Goal: Task Accomplishment & Management: Complete application form

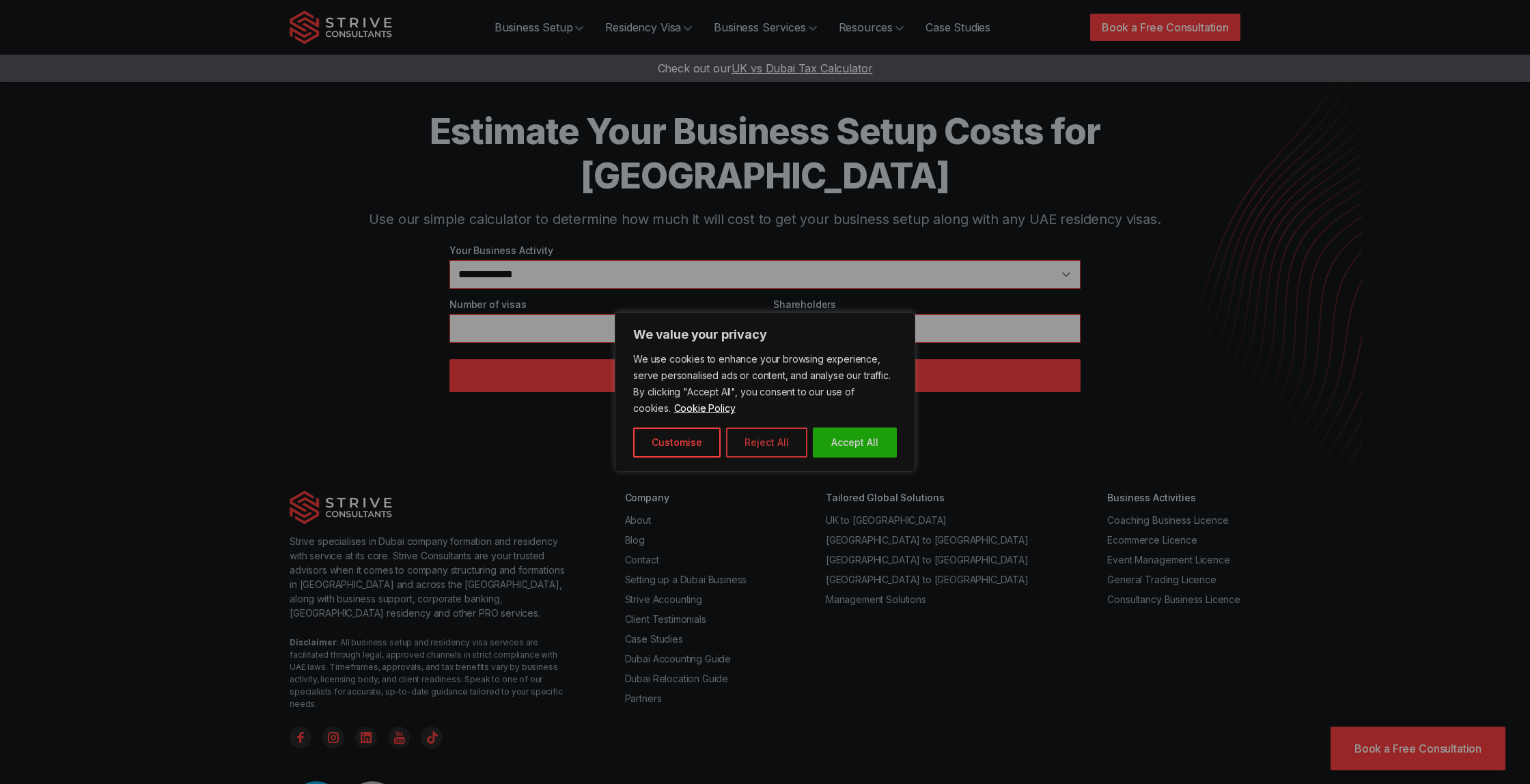
click at [776, 440] on button "Reject All" at bounding box center [766, 442] width 81 height 30
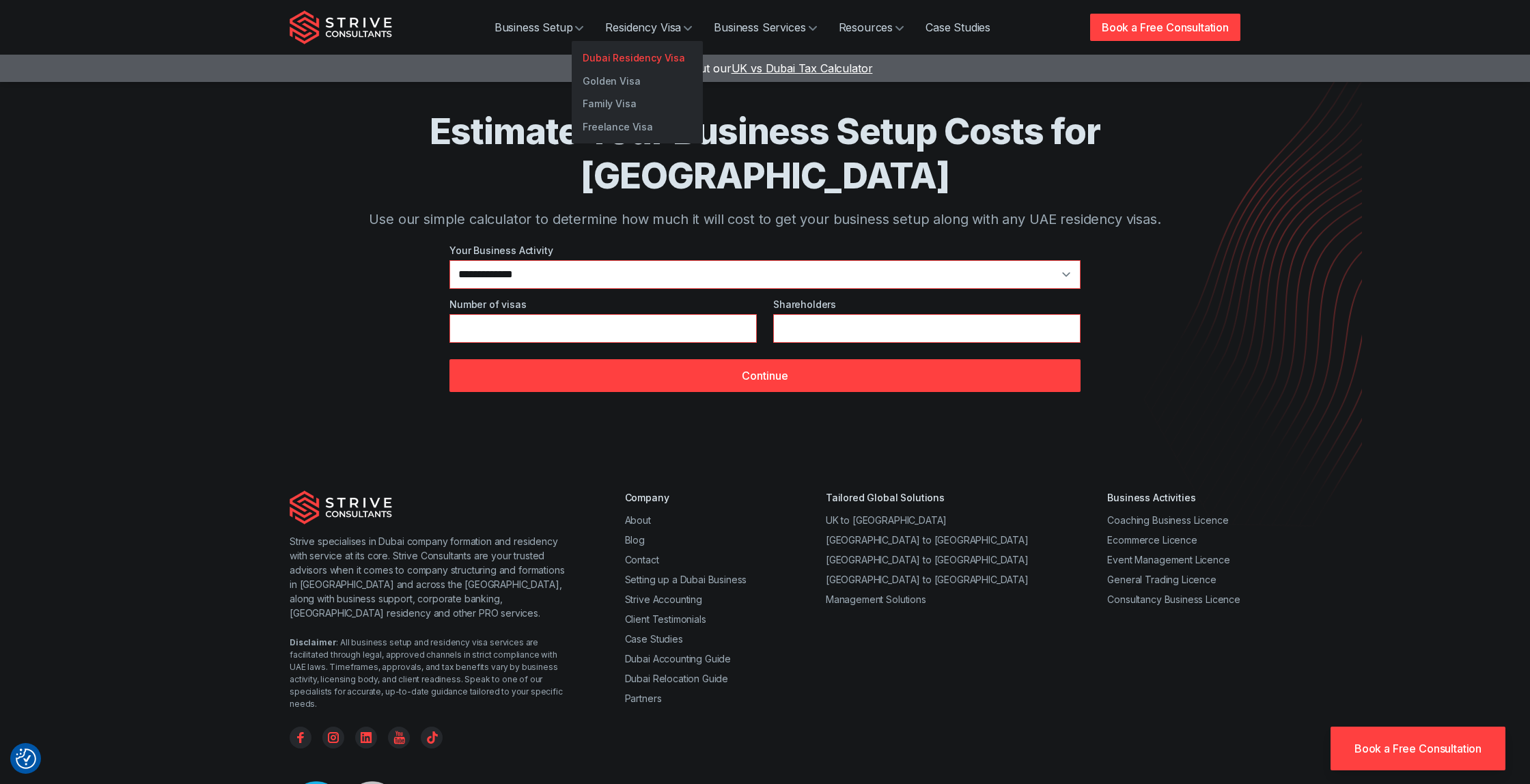
click at [628, 58] on link "Dubai Residency Visa" at bounding box center [638, 58] width 131 height 23
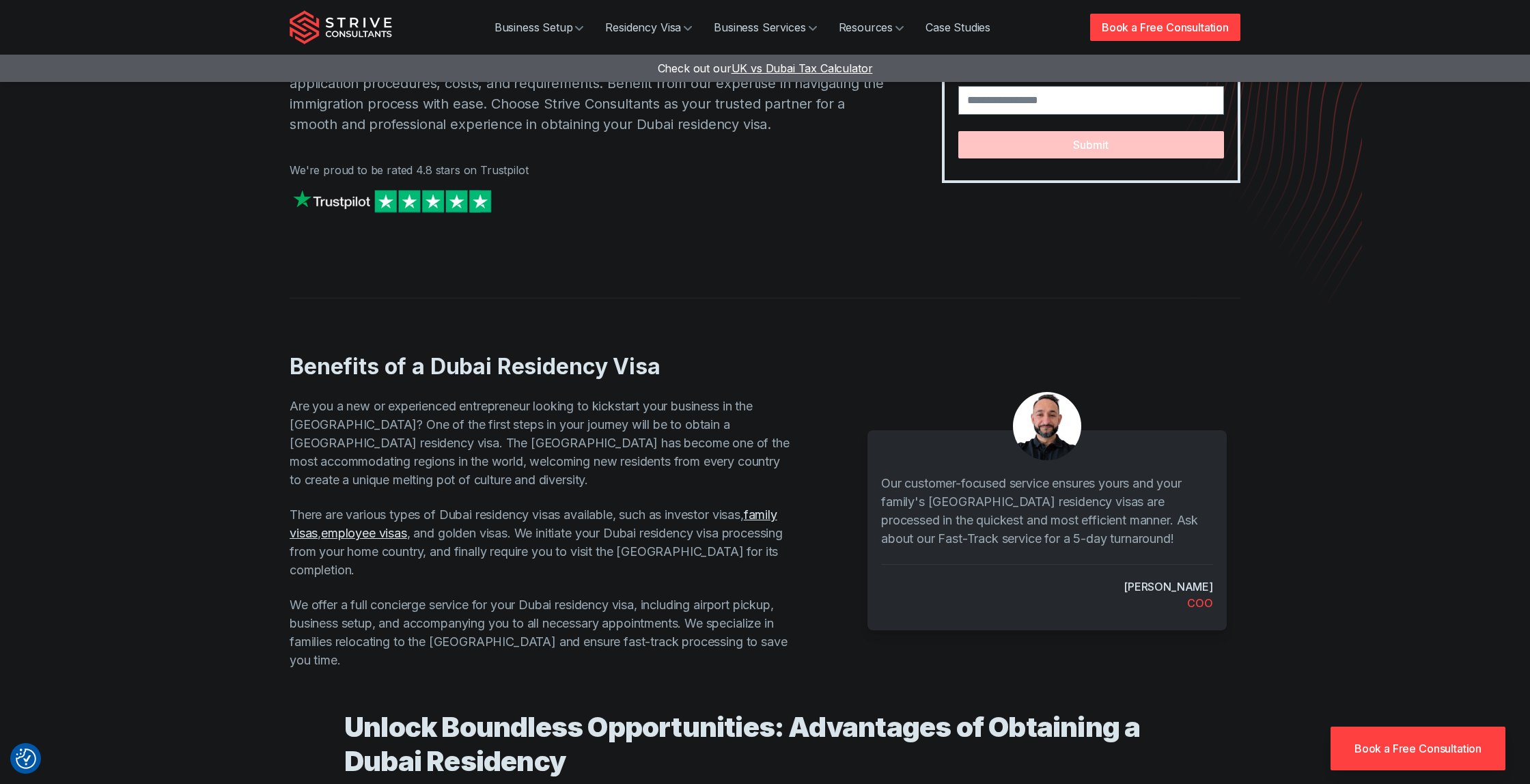
scroll to position [198, 0]
click at [454, 206] on img at bounding box center [392, 200] width 205 height 29
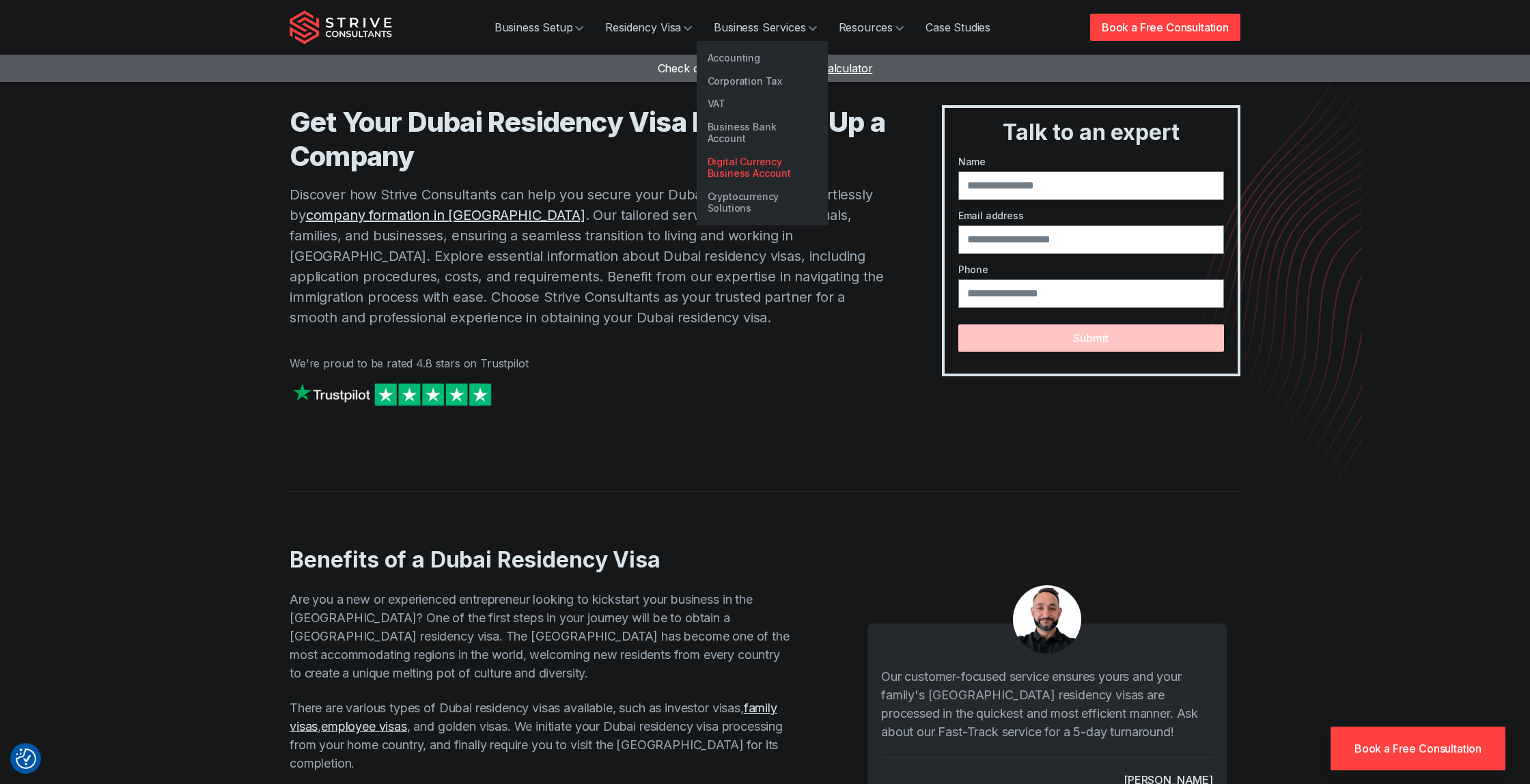
scroll to position [0, 0]
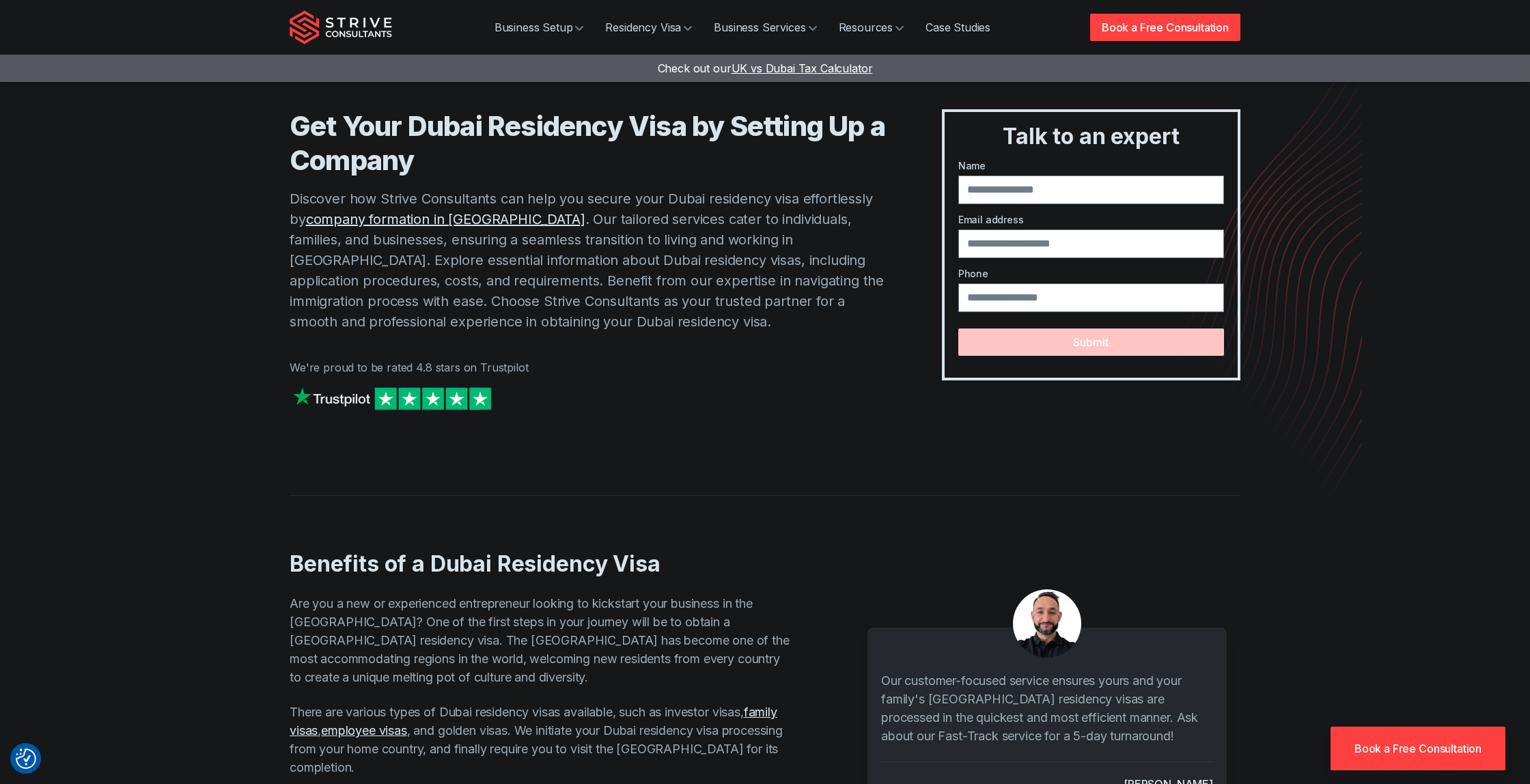
click at [1427, 758] on link "Book a Free Consultation" at bounding box center [1418, 748] width 175 height 44
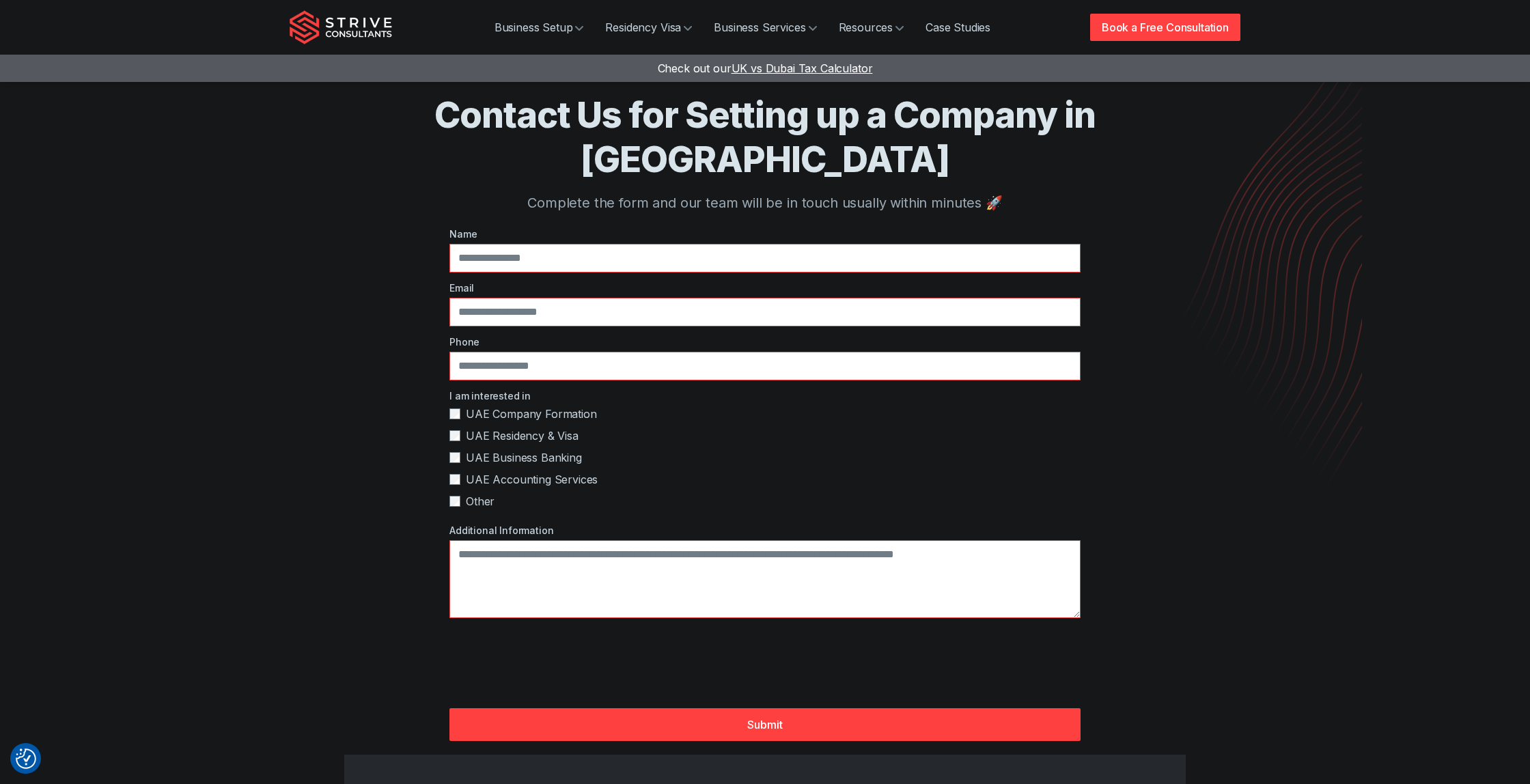
scroll to position [14, 0]
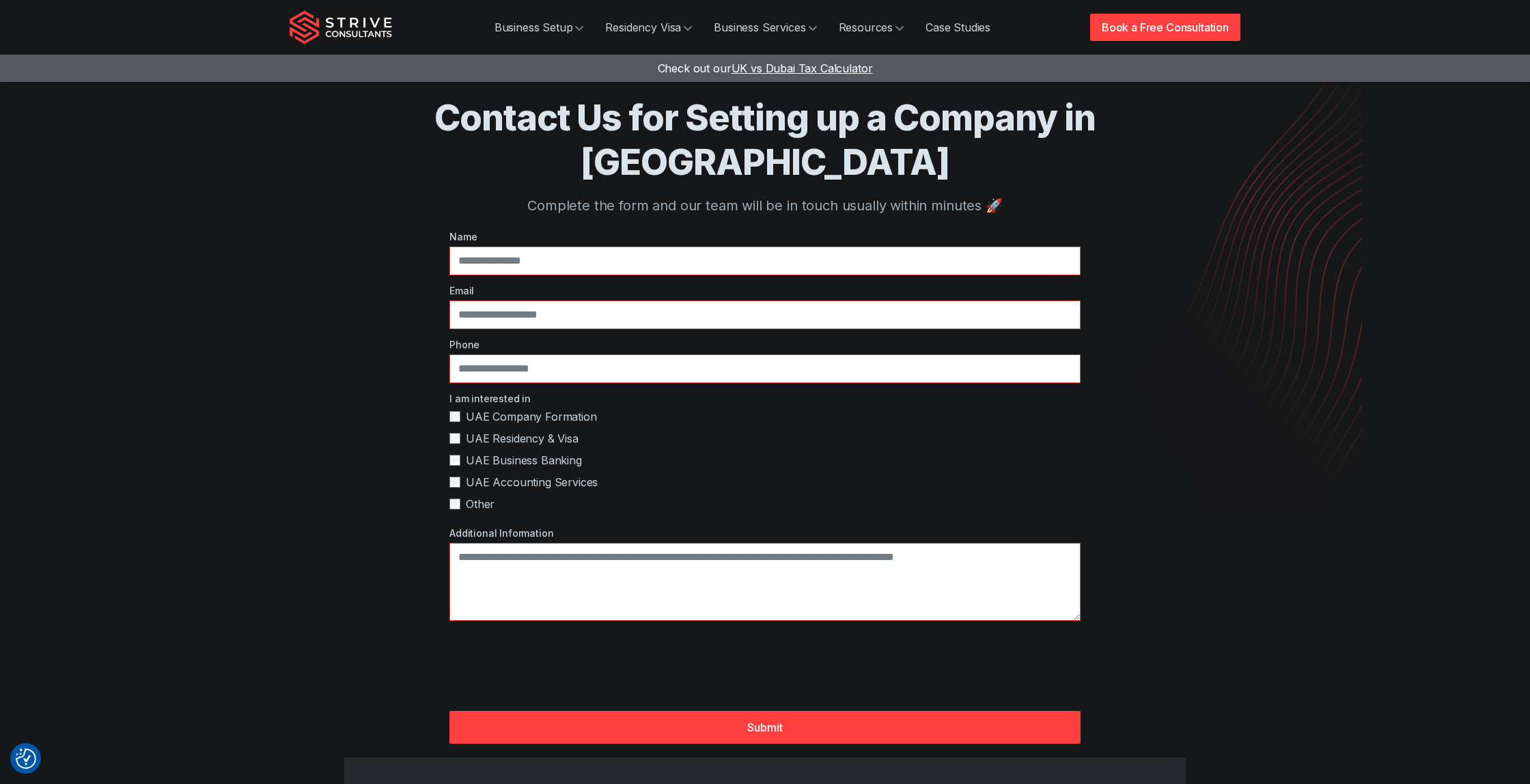
click at [522, 430] on span "UAE Residency & Visa" at bounding box center [522, 438] width 112 height 16
click at [502, 247] on input "text" at bounding box center [765, 261] width 631 height 28
type input "**********"
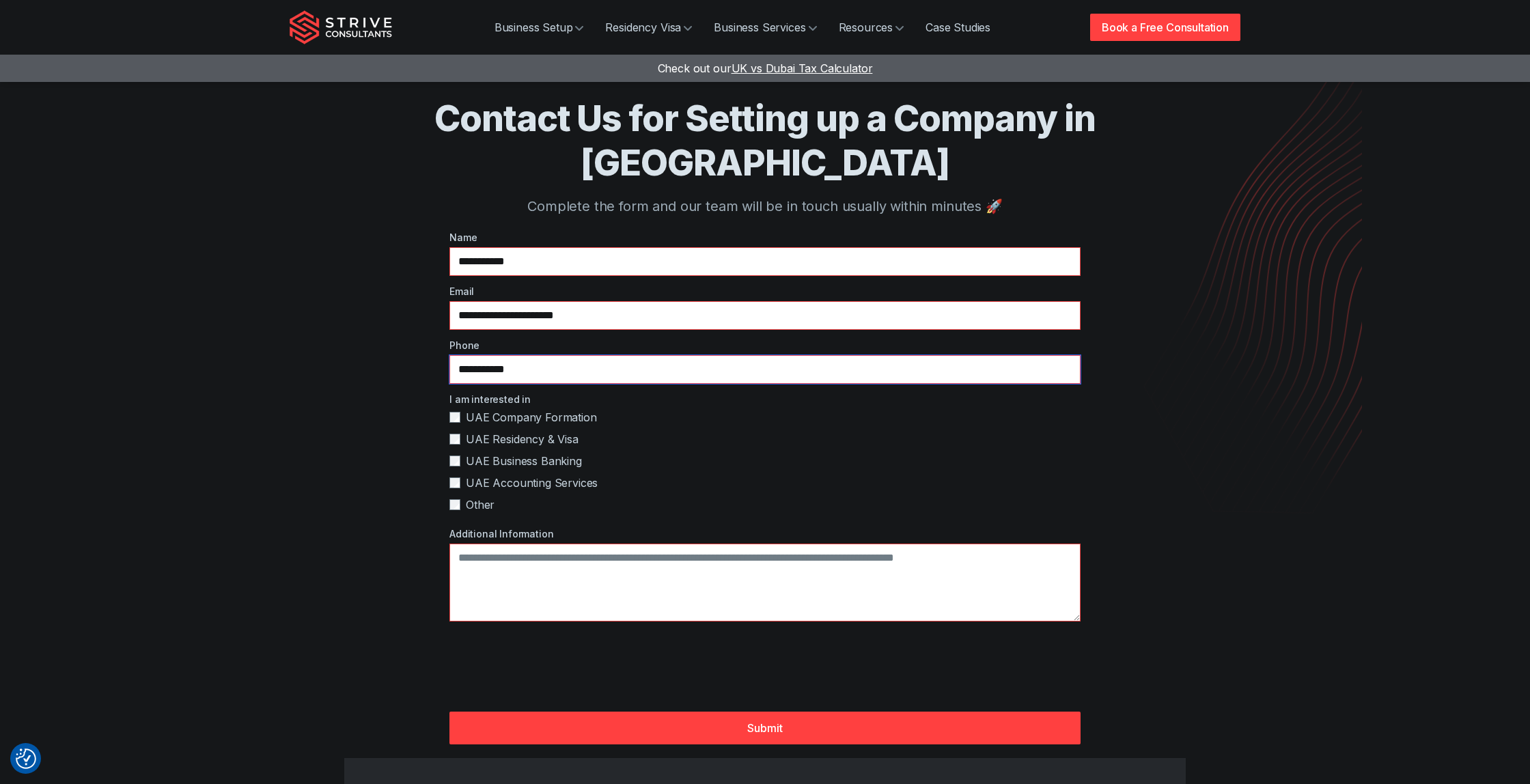
click at [456, 355] on input "**********" at bounding box center [765, 369] width 631 height 28
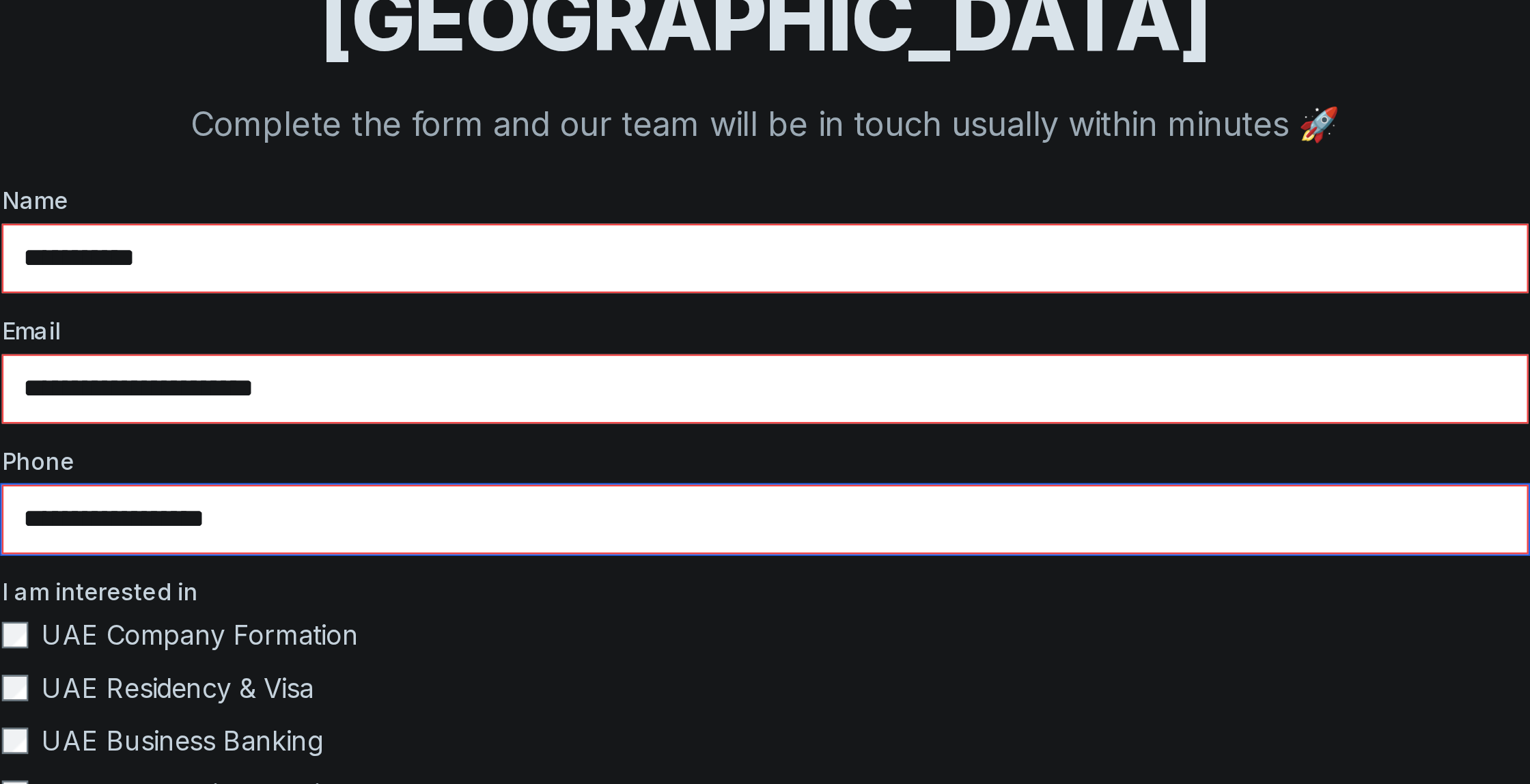
click at [521, 355] on input "**********" at bounding box center [765, 369] width 631 height 28
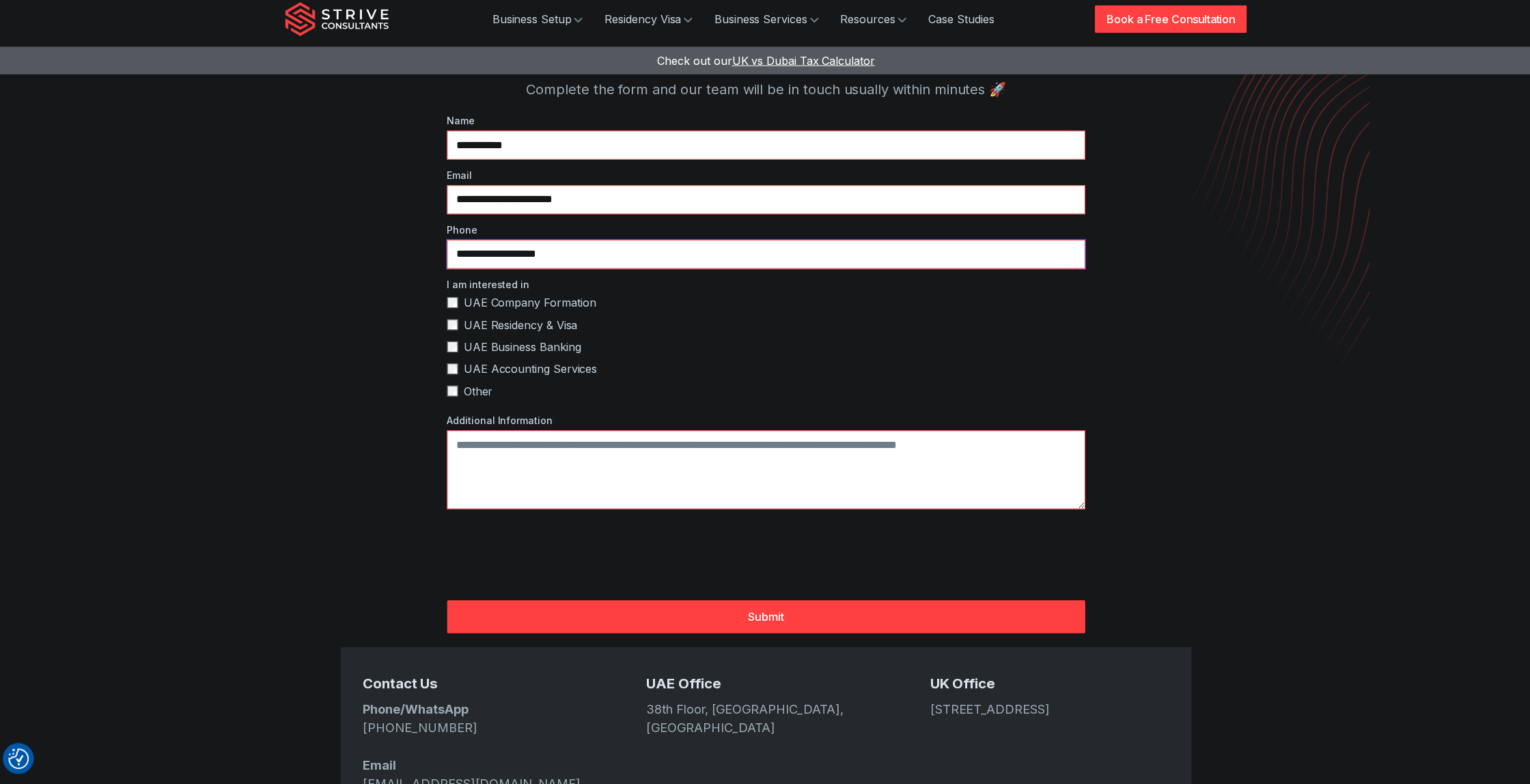
scroll to position [126, 0]
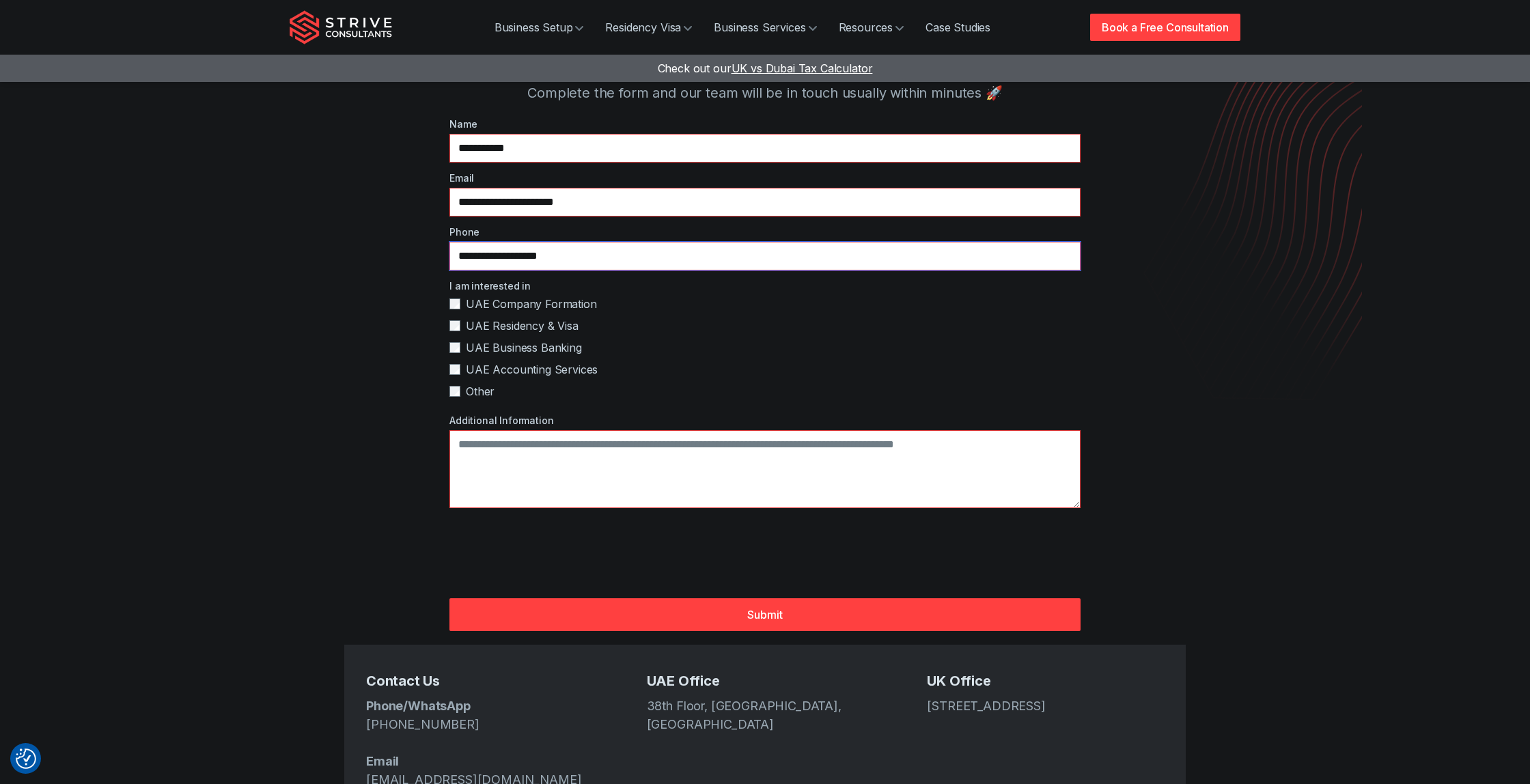
type input "**********"
click at [538, 430] on textarea "Additional Information" at bounding box center [765, 469] width 631 height 78
type textarea "**********"
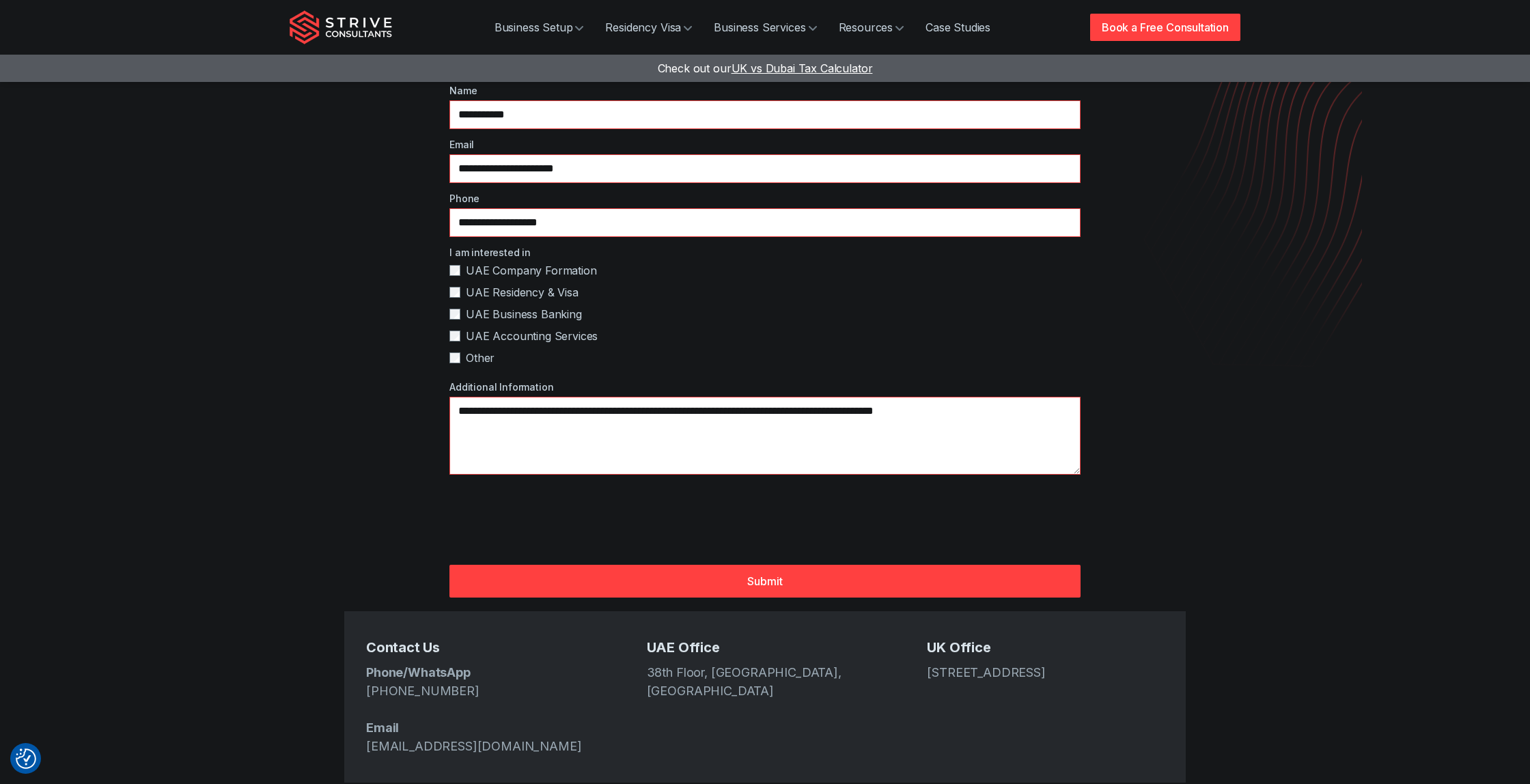
scroll to position [67, 0]
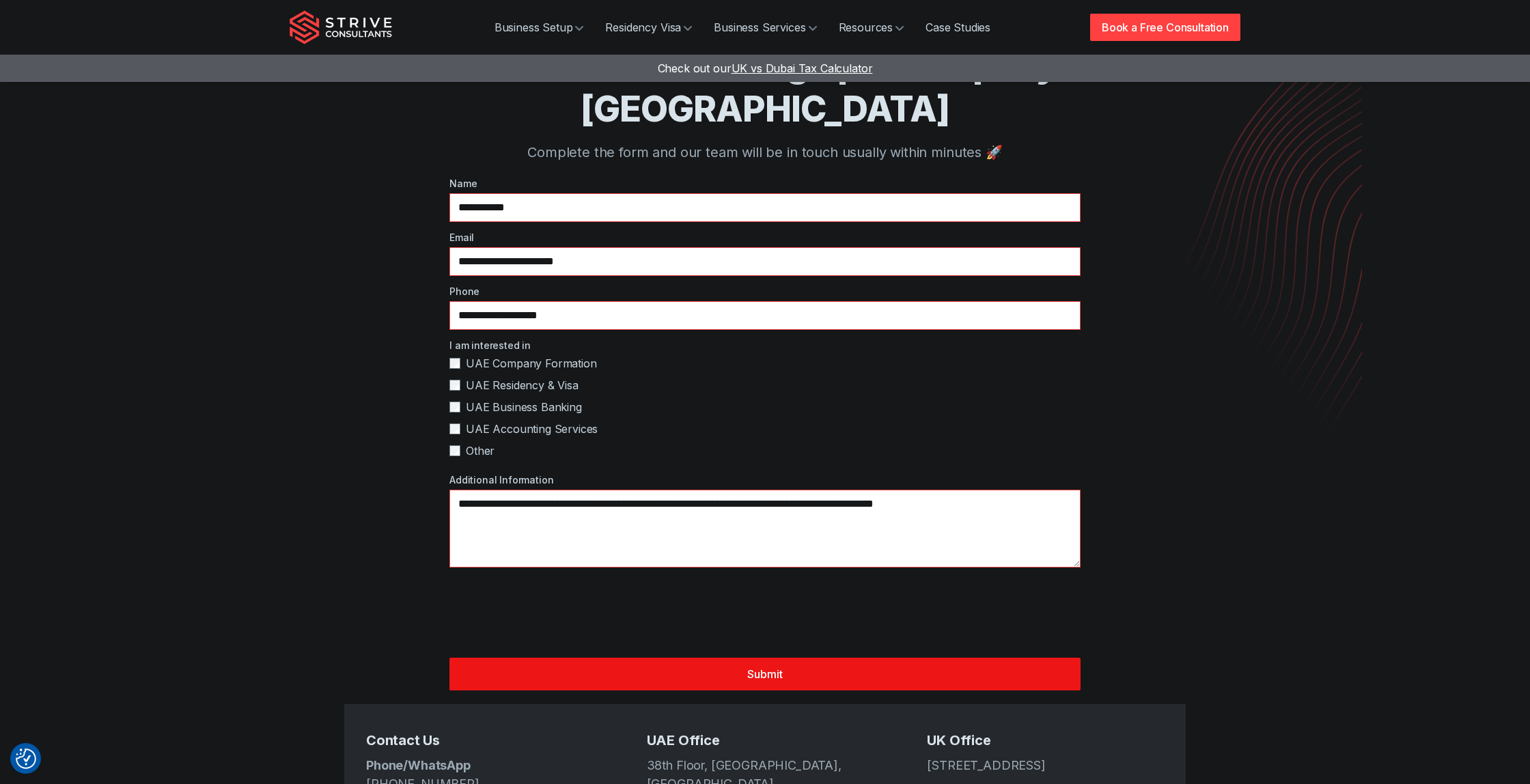
click at [757, 658] on button "Submit" at bounding box center [765, 674] width 631 height 33
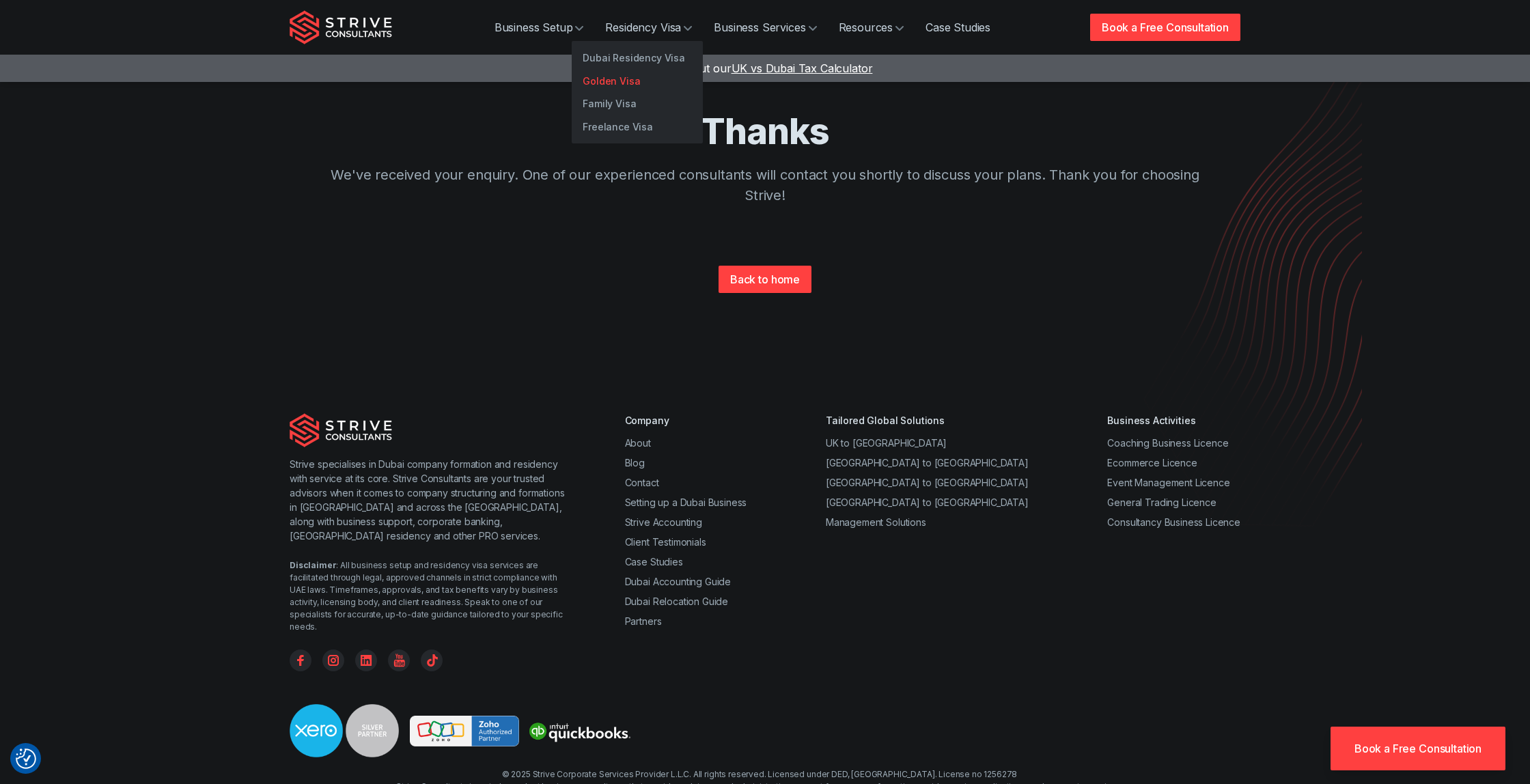
click at [635, 72] on link "Golden Visa" at bounding box center [638, 81] width 131 height 23
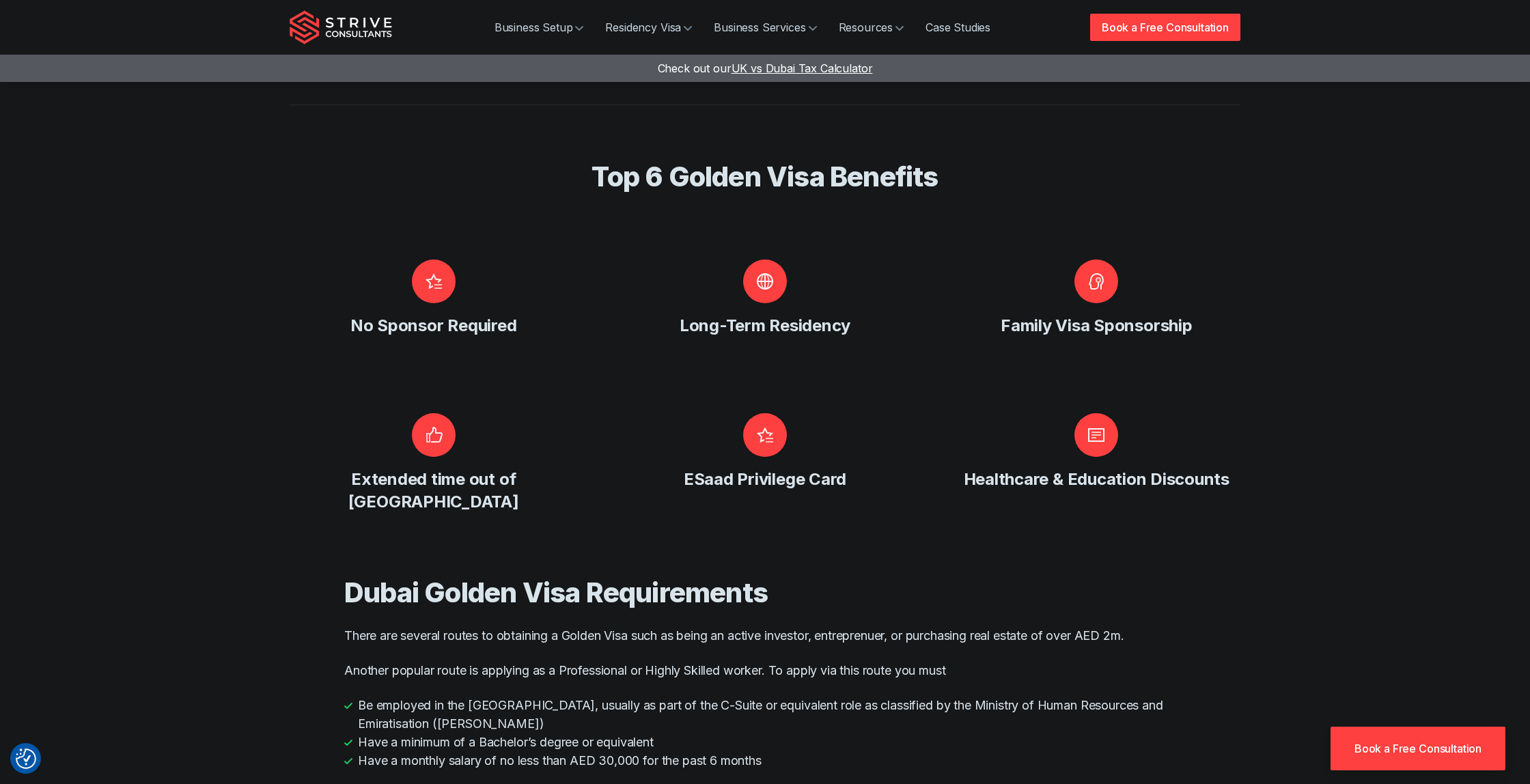
scroll to position [691, 0]
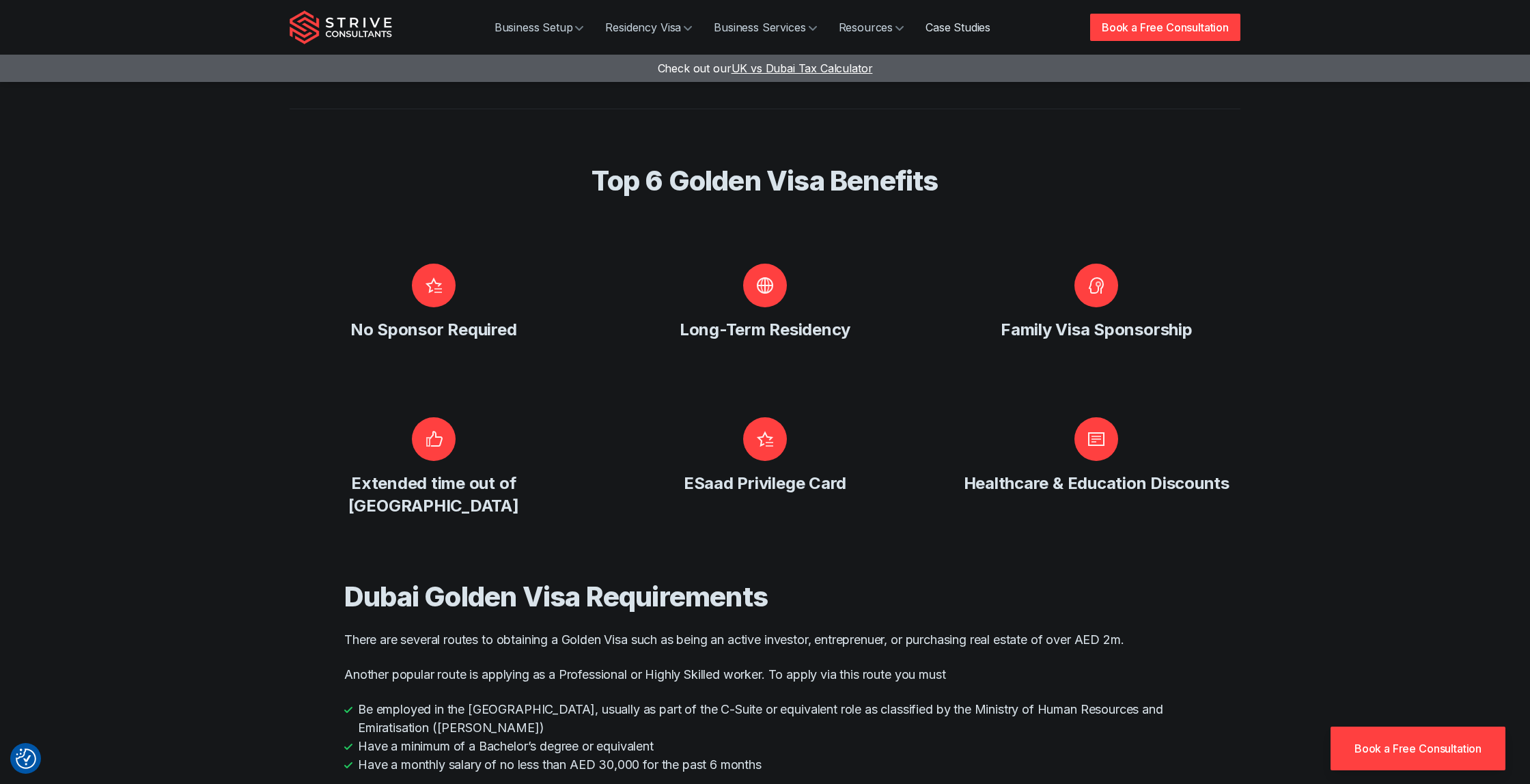
click at [966, 28] on link "Case Studies" at bounding box center [957, 27] width 87 height 27
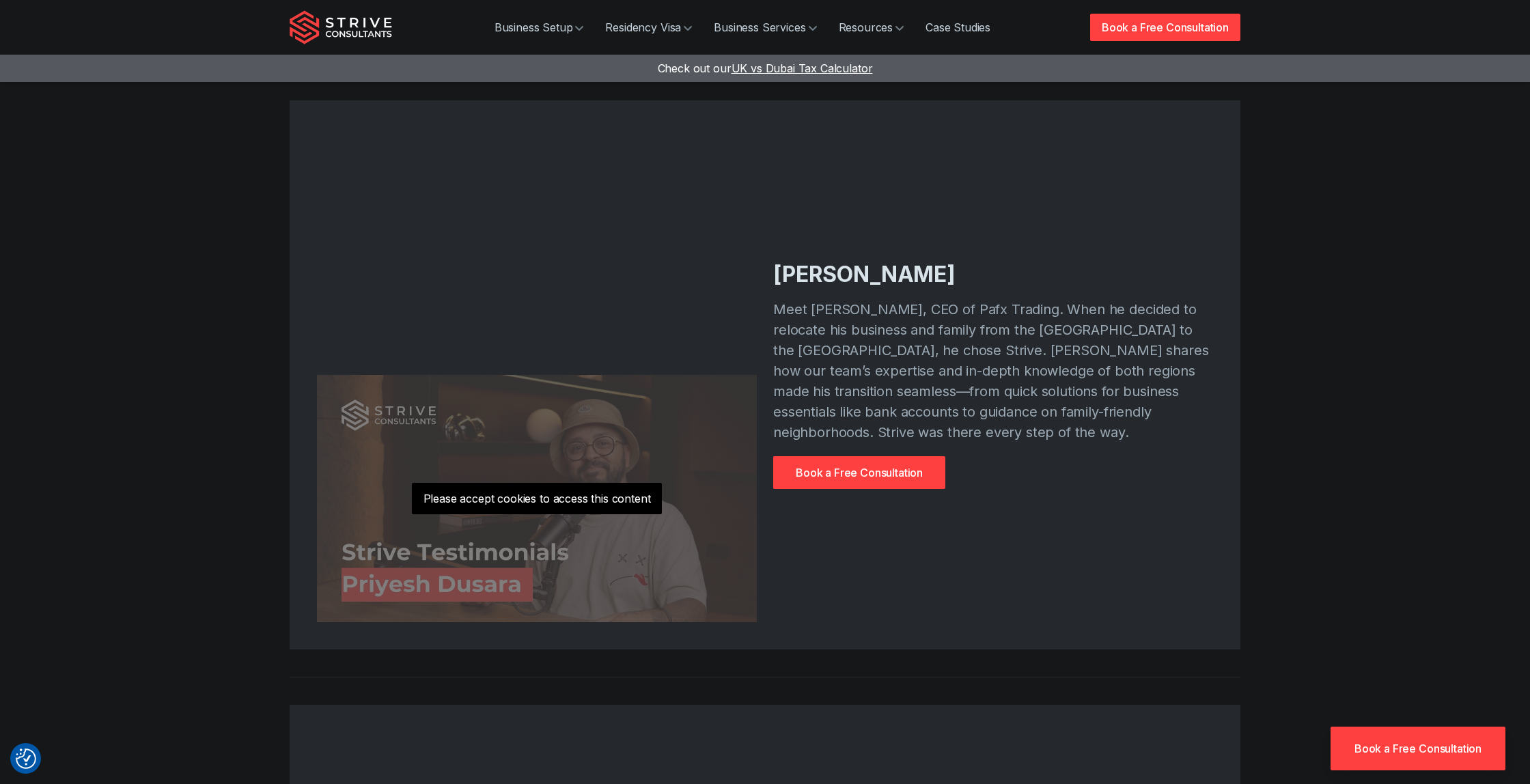
scroll to position [2768, 0]
click at [513, 501] on p "Please accept cookies to access this content" at bounding box center [537, 496] width 250 height 31
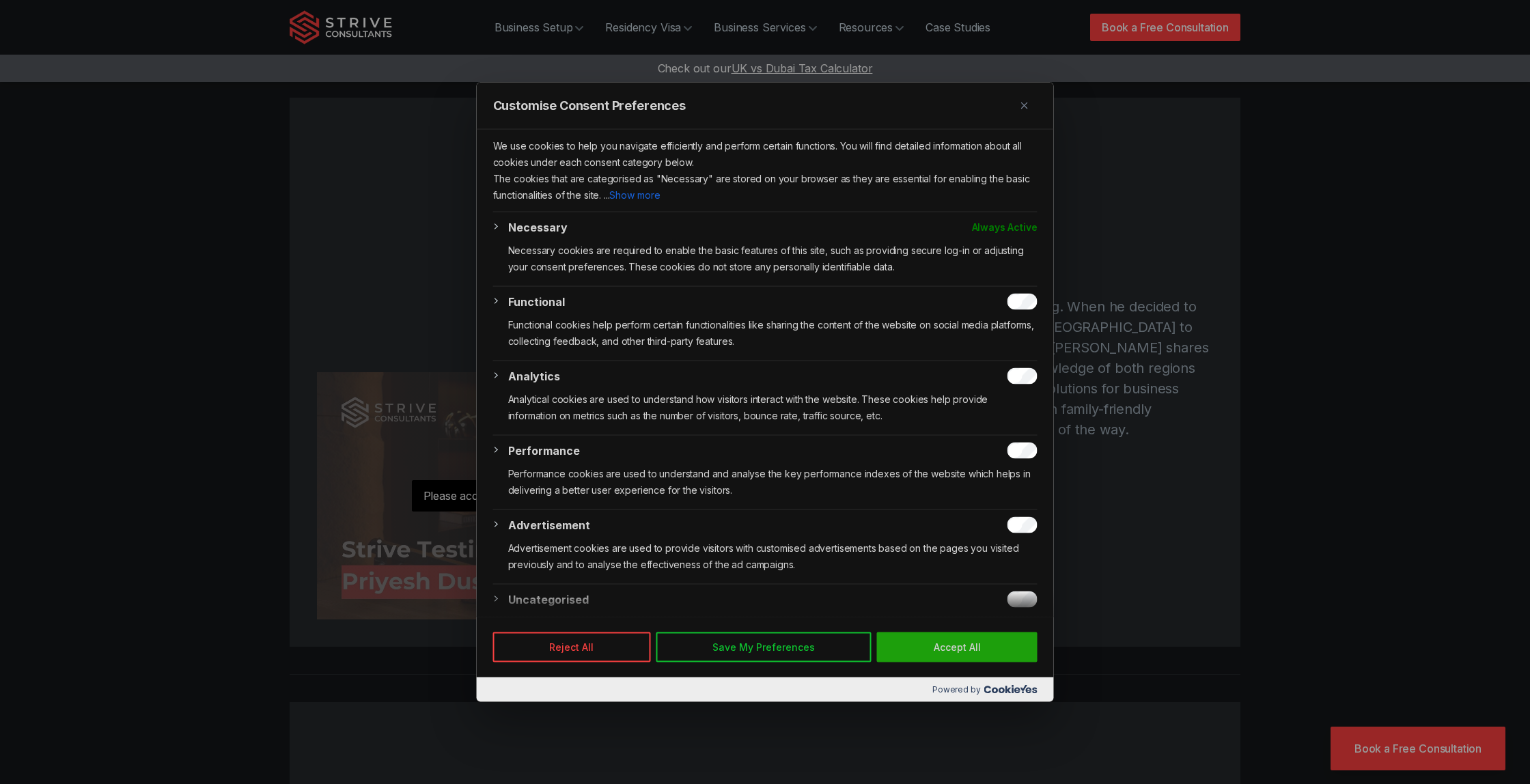
scroll to position [32, 0]
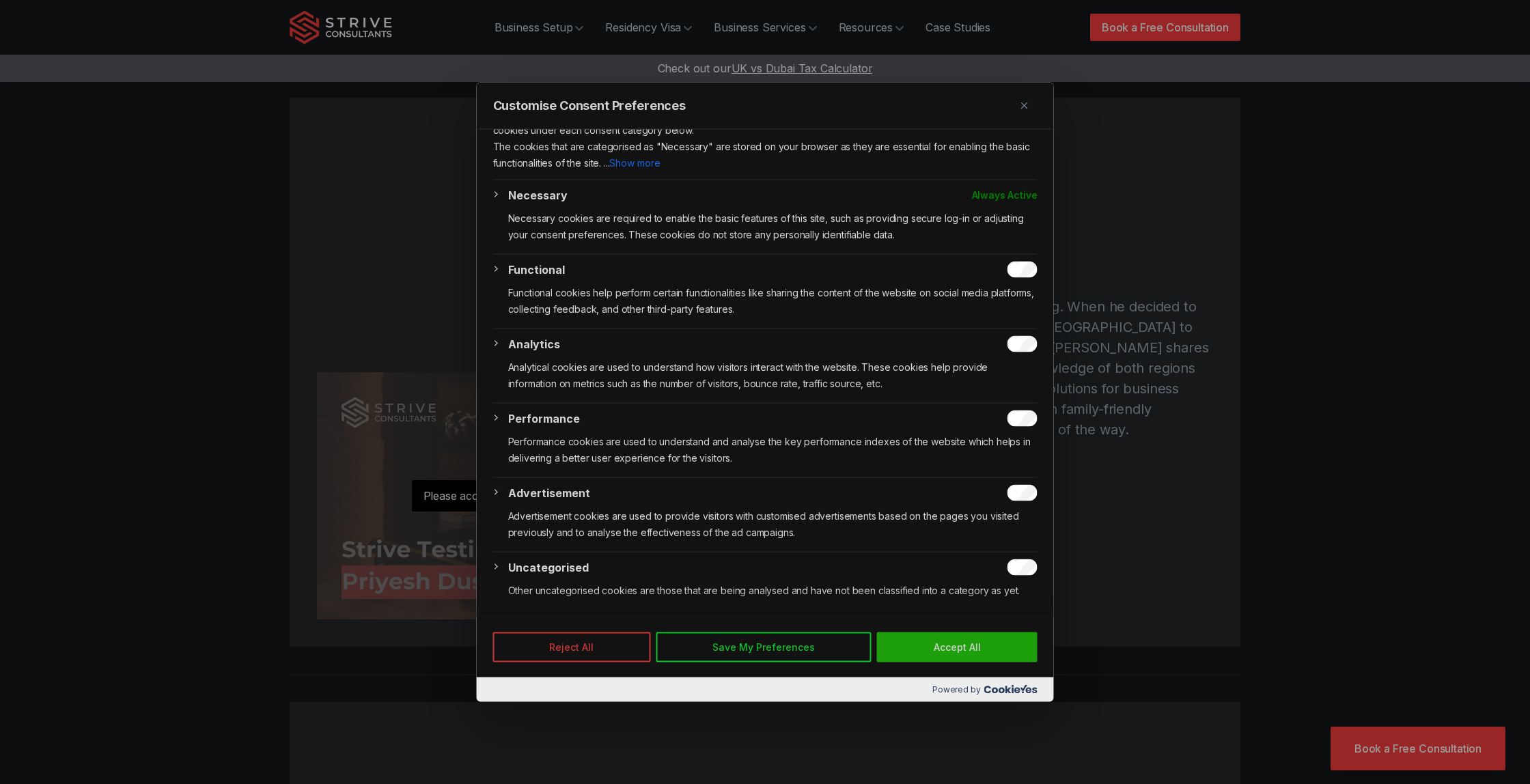
click at [589, 641] on button "Reject All" at bounding box center [572, 646] width 158 height 30
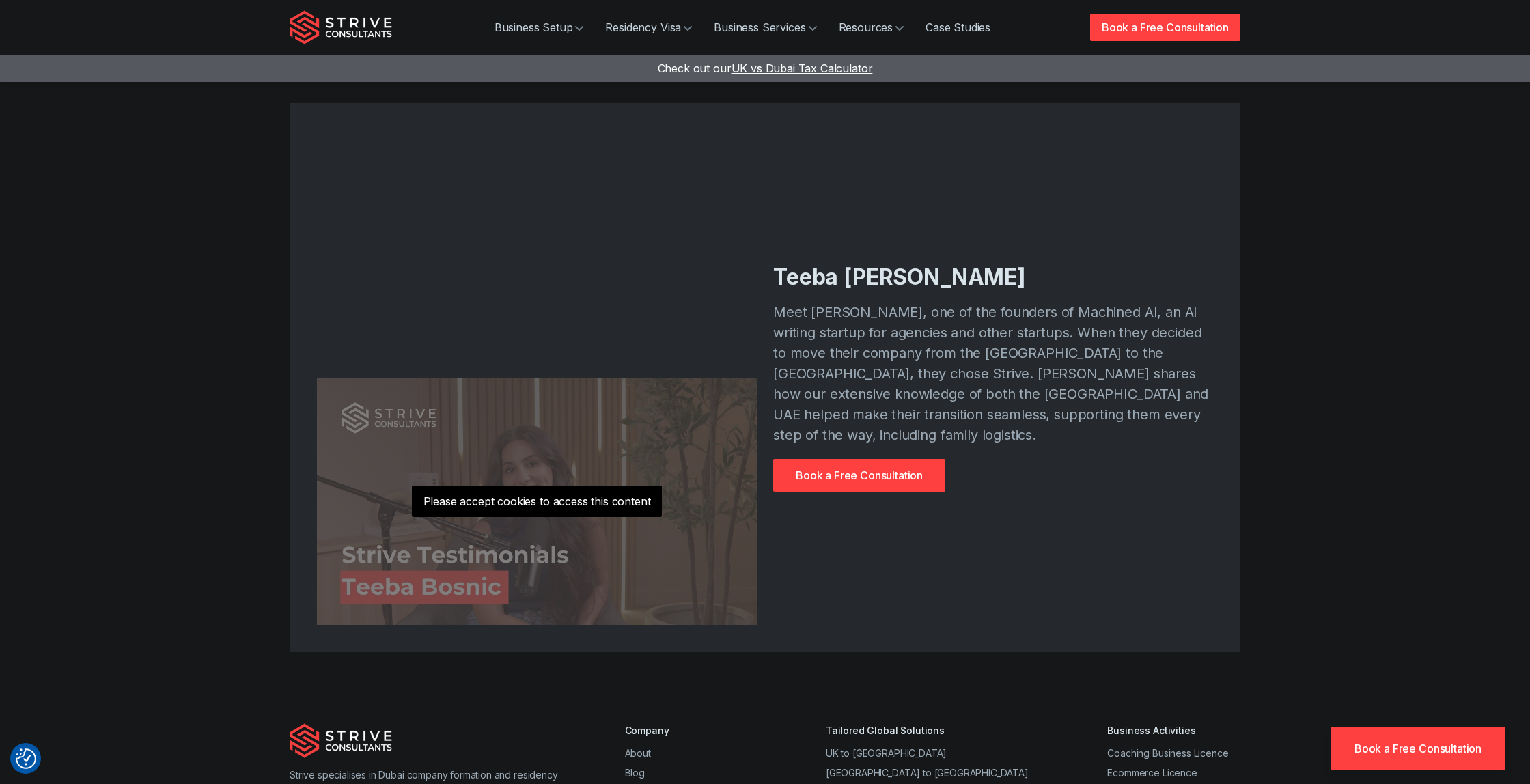
scroll to position [3371, 0]
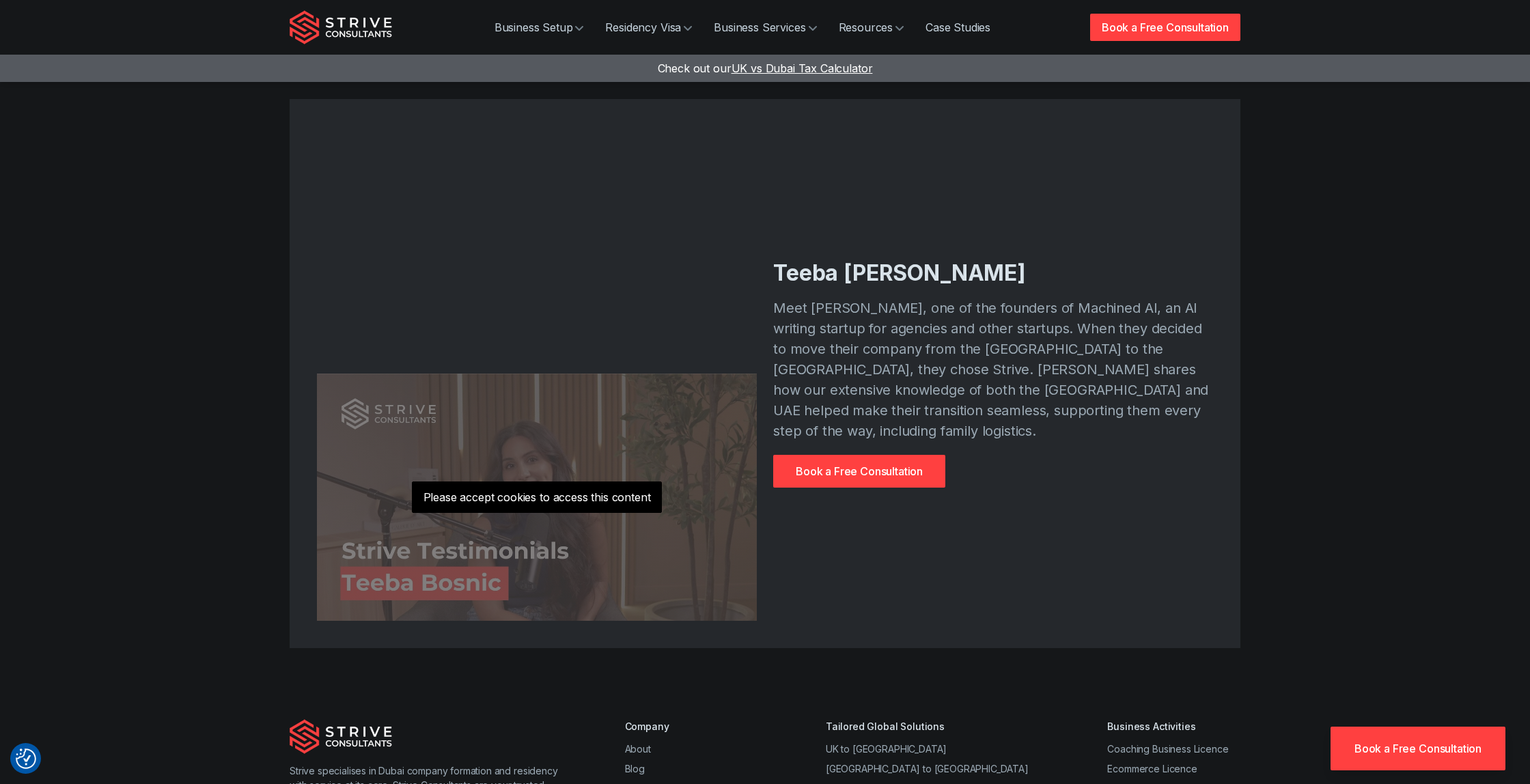
click at [527, 499] on p "Please accept cookies to access this content" at bounding box center [537, 496] width 250 height 31
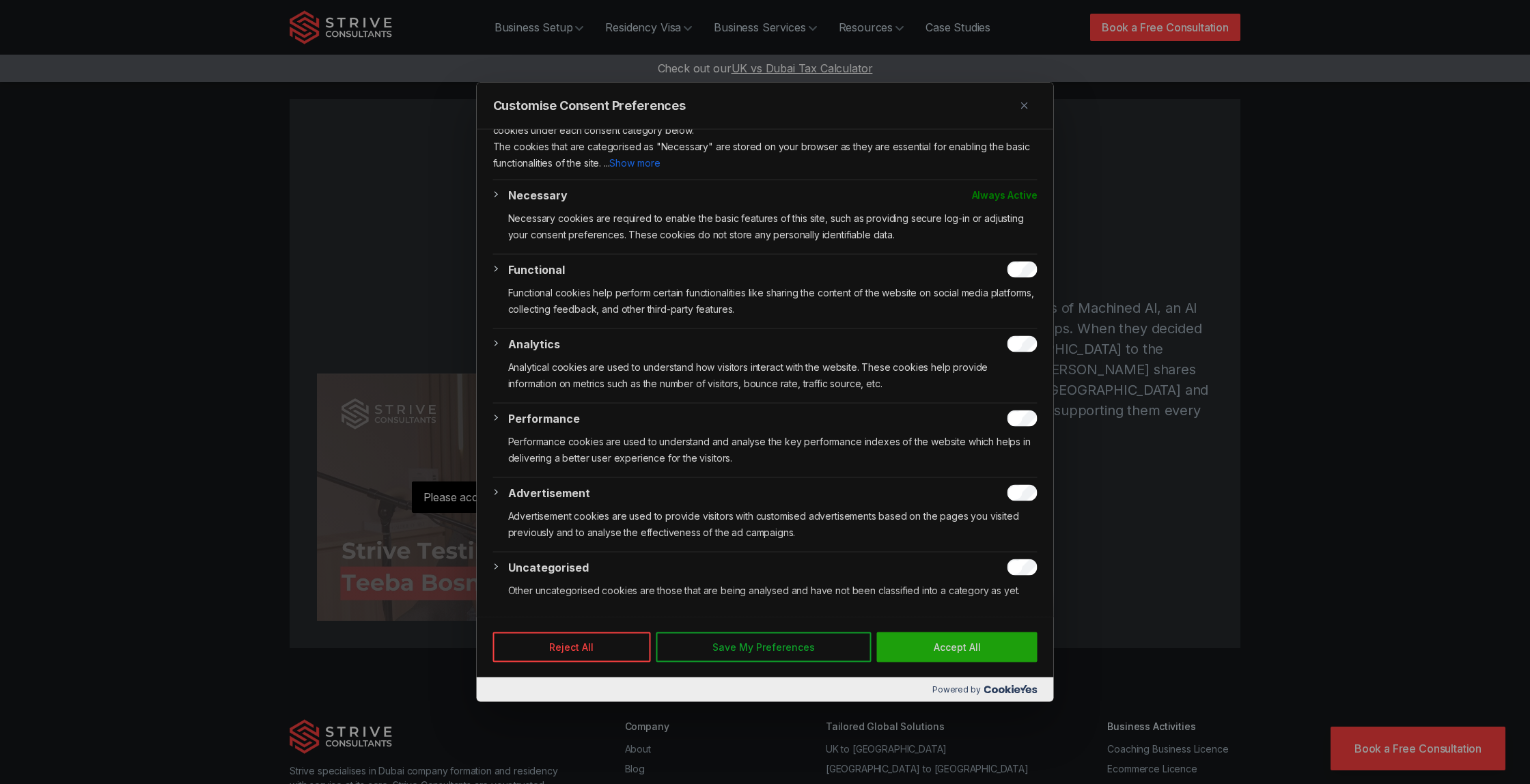
click at [728, 645] on button "Save My Preferences" at bounding box center [764, 646] width 216 height 30
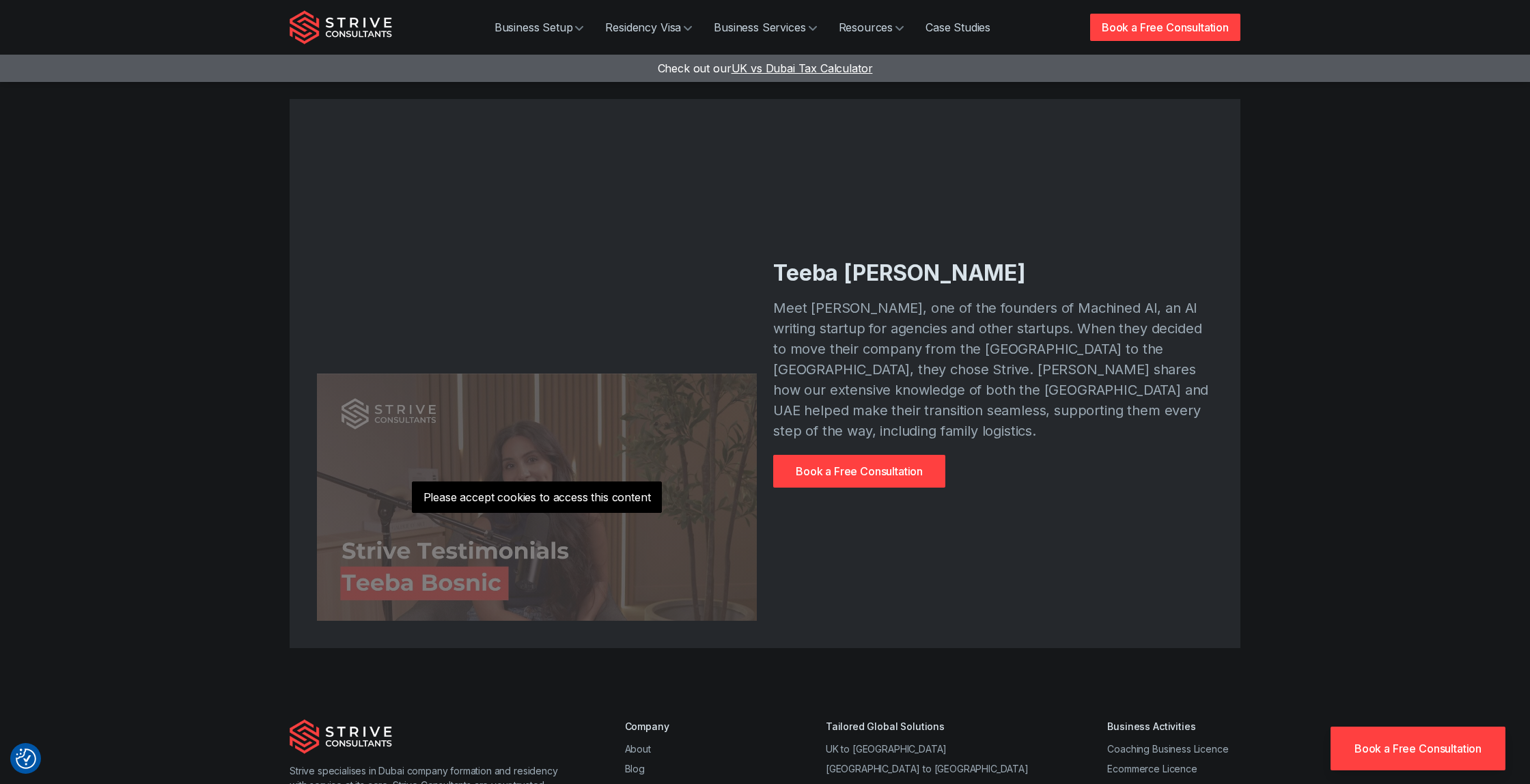
click at [570, 496] on p "Please accept cookies to access this content" at bounding box center [537, 496] width 250 height 31
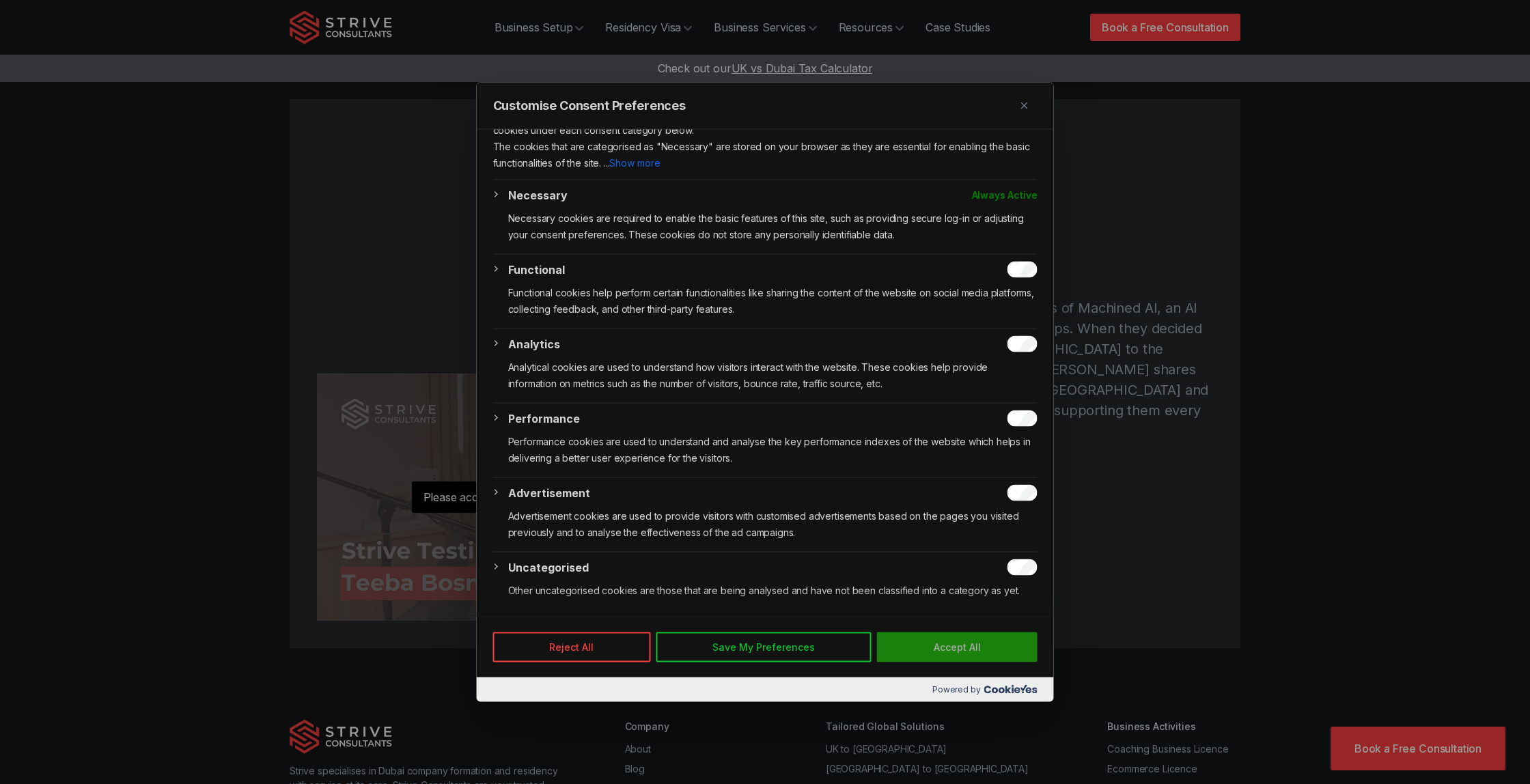
click at [980, 648] on button "Accept All" at bounding box center [957, 646] width 161 height 30
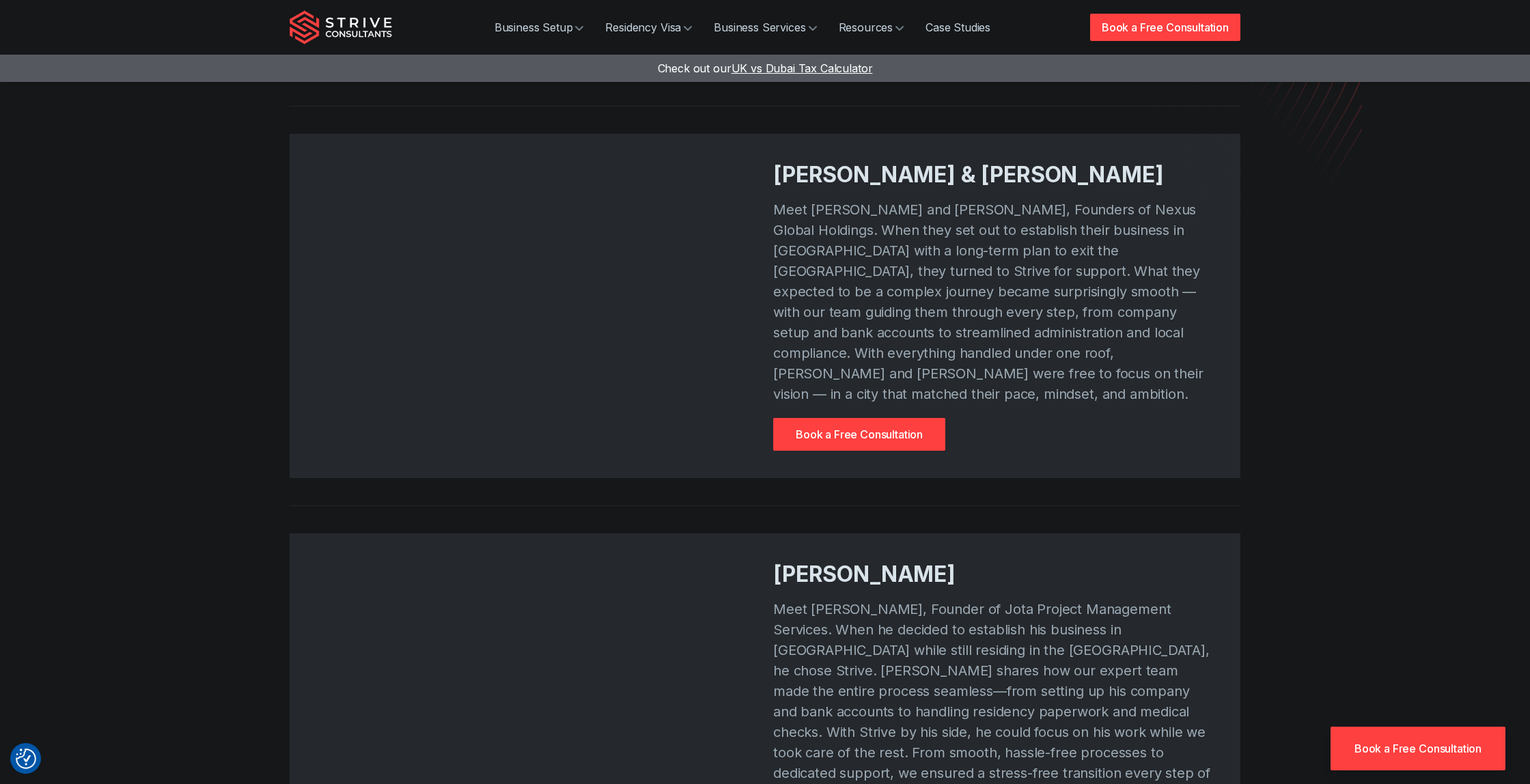
scroll to position [0, 0]
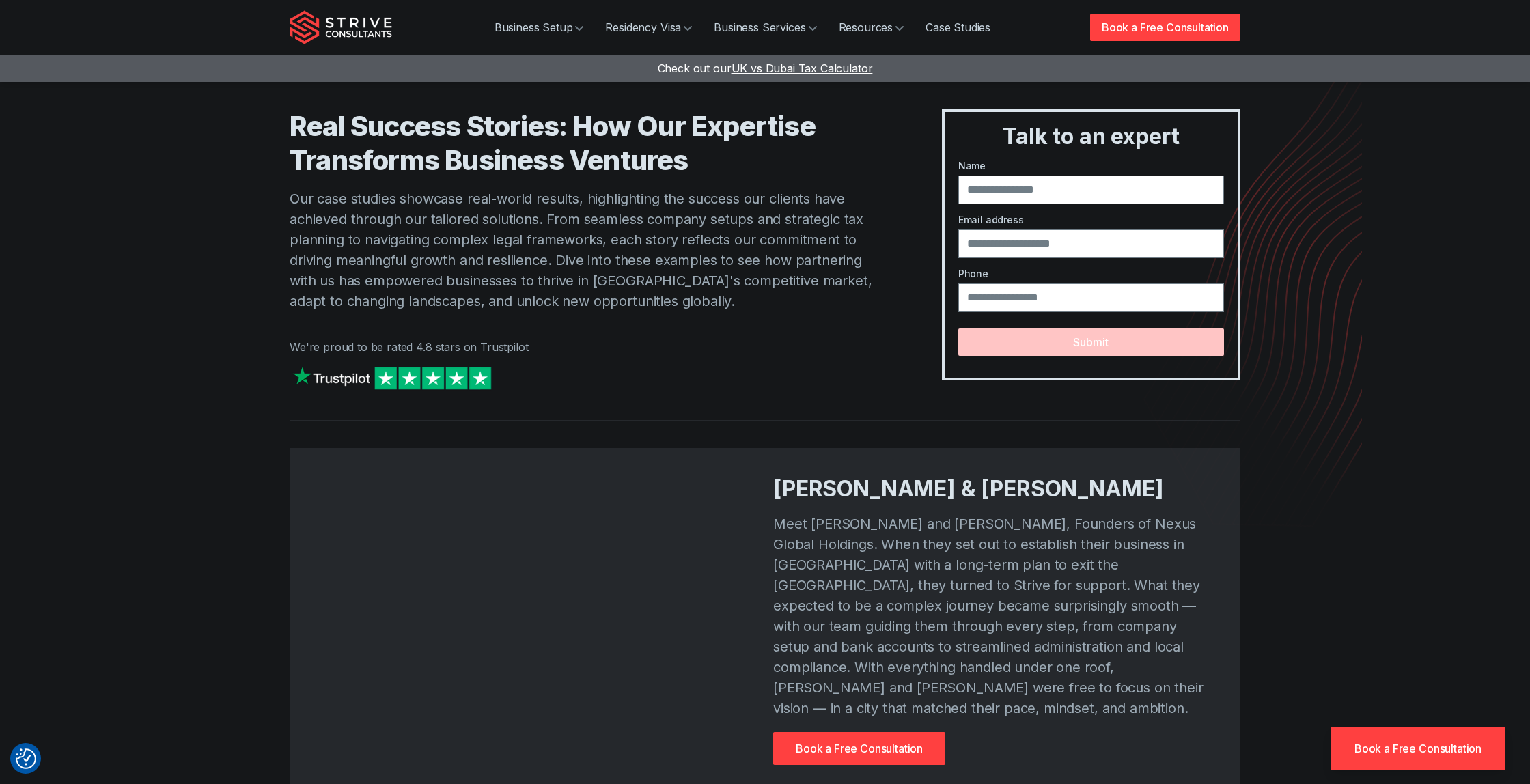
click at [777, 70] on span "UK vs Dubai Tax Calculator" at bounding box center [803, 68] width 142 height 14
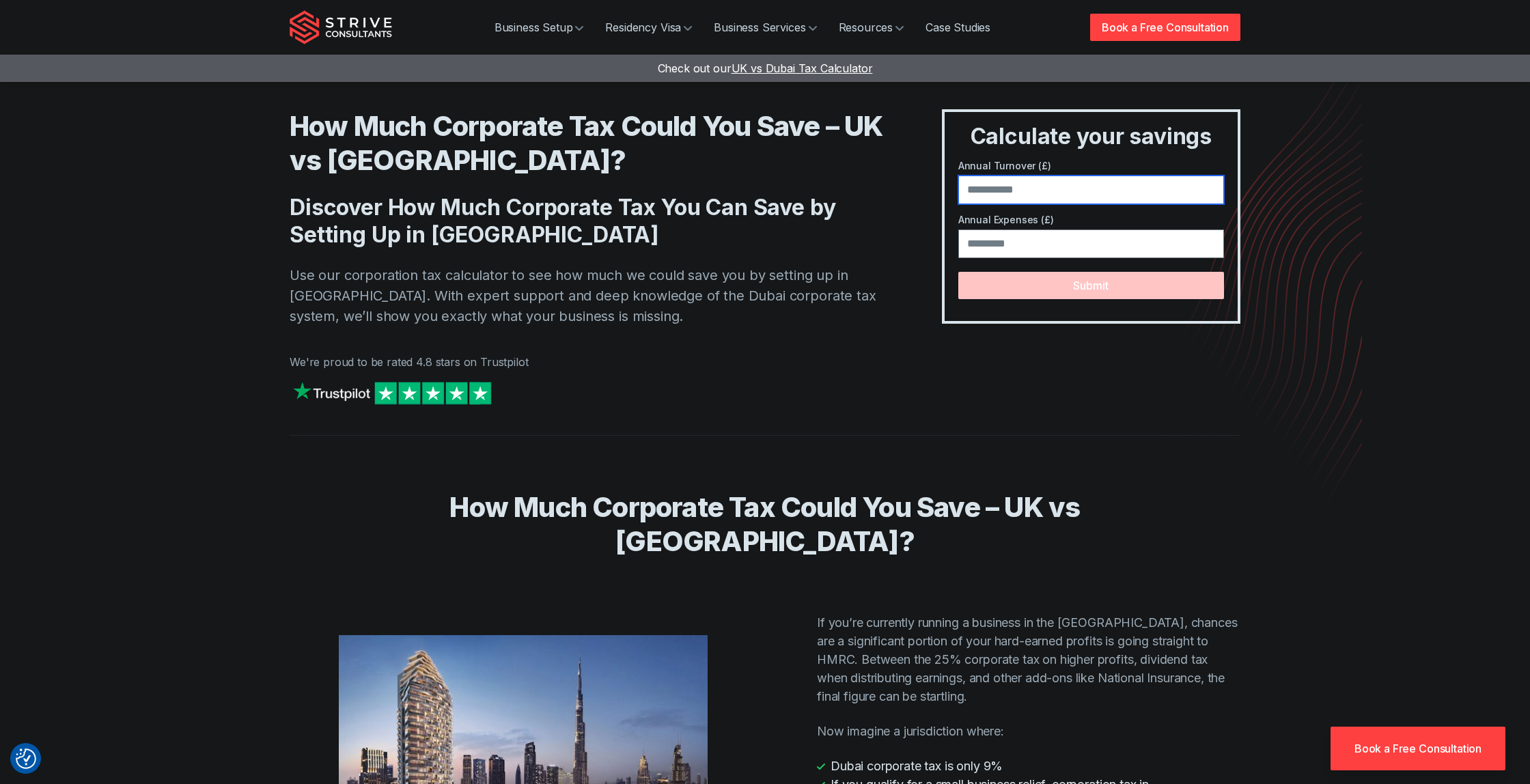
click at [1055, 191] on input "number" at bounding box center [1091, 189] width 266 height 28
click at [607, 100] on link "Family Visa" at bounding box center [638, 104] width 131 height 23
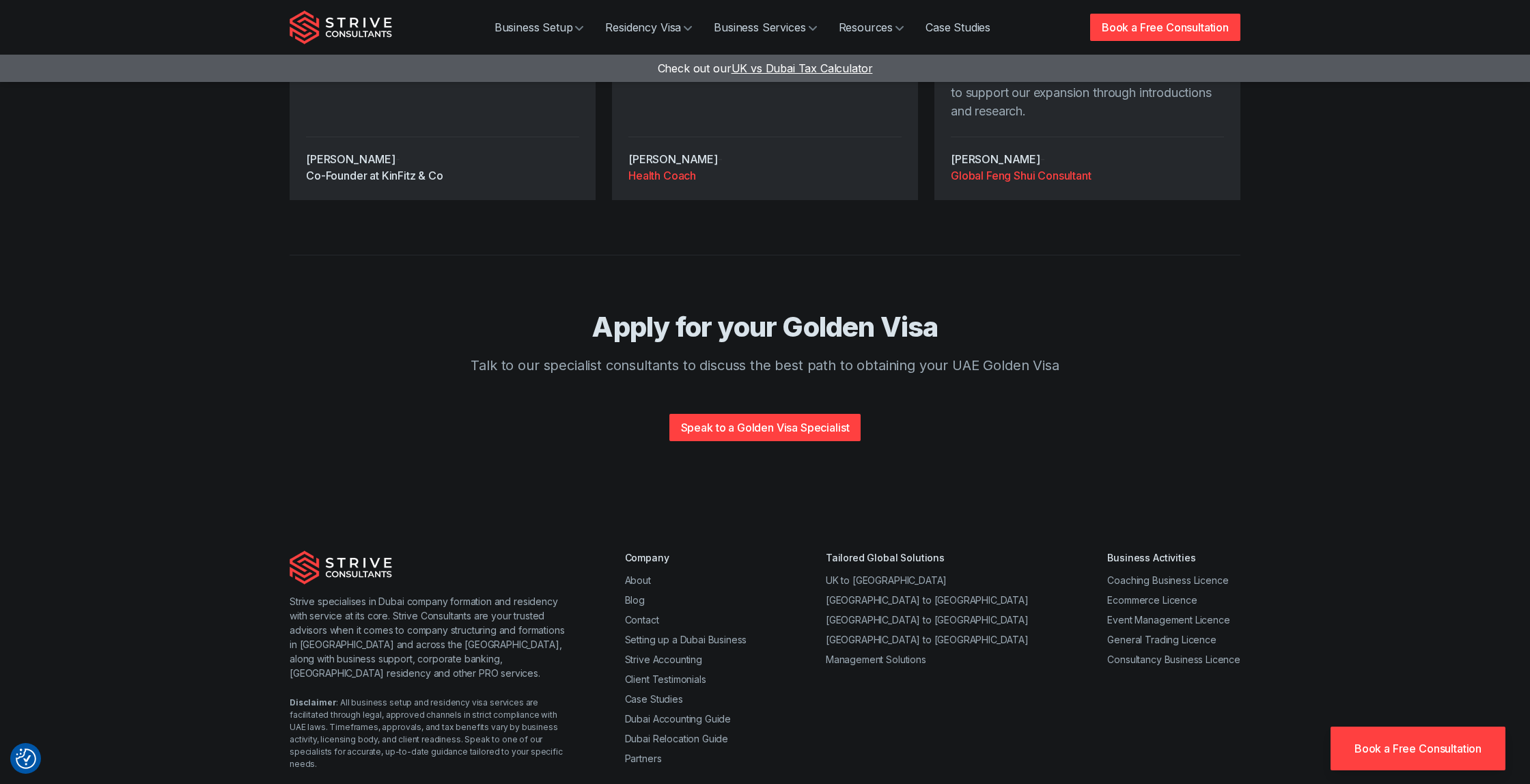
scroll to position [2864, 0]
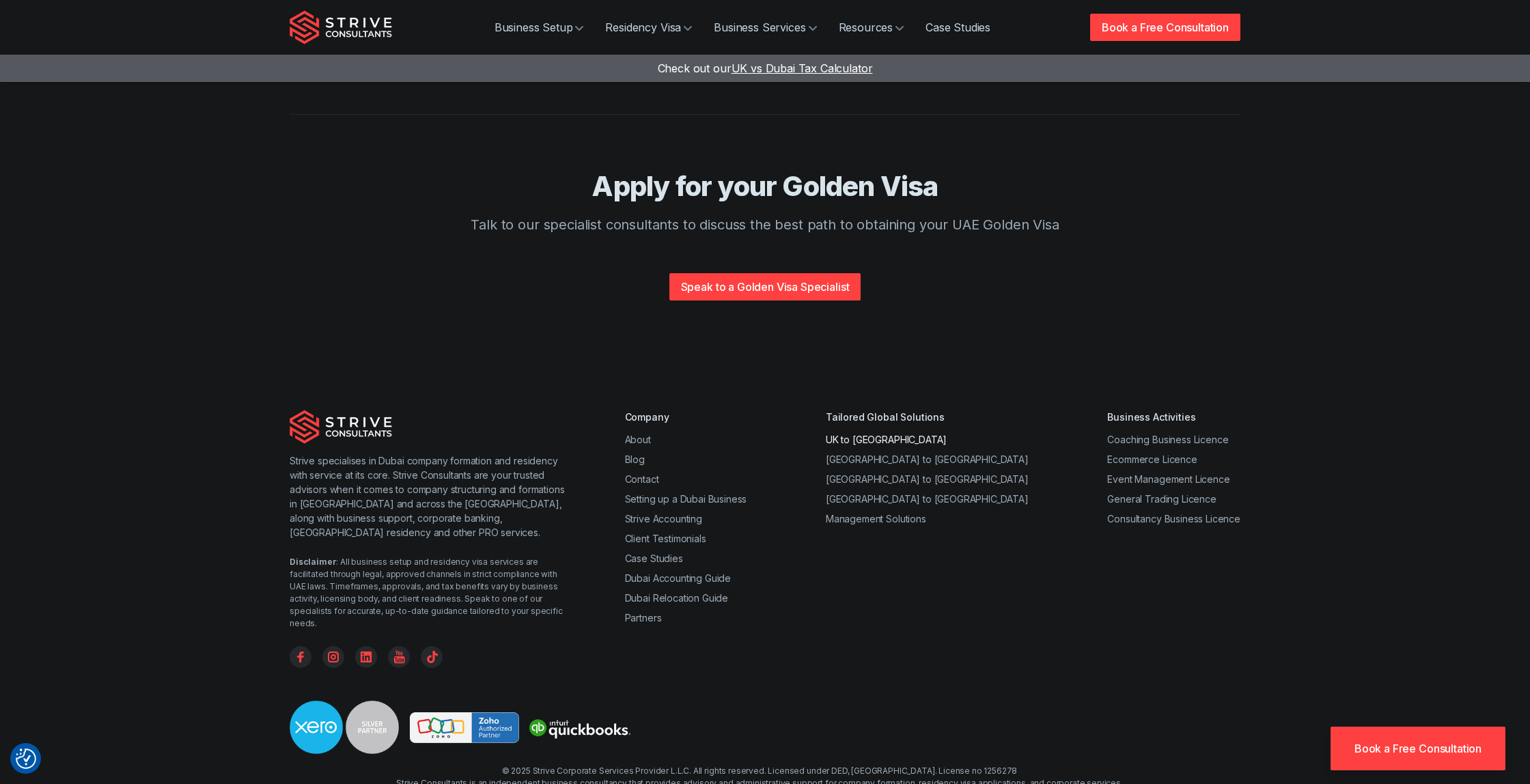
click at [907, 434] on link "UK to Dubai" at bounding box center [887, 439] width 121 height 12
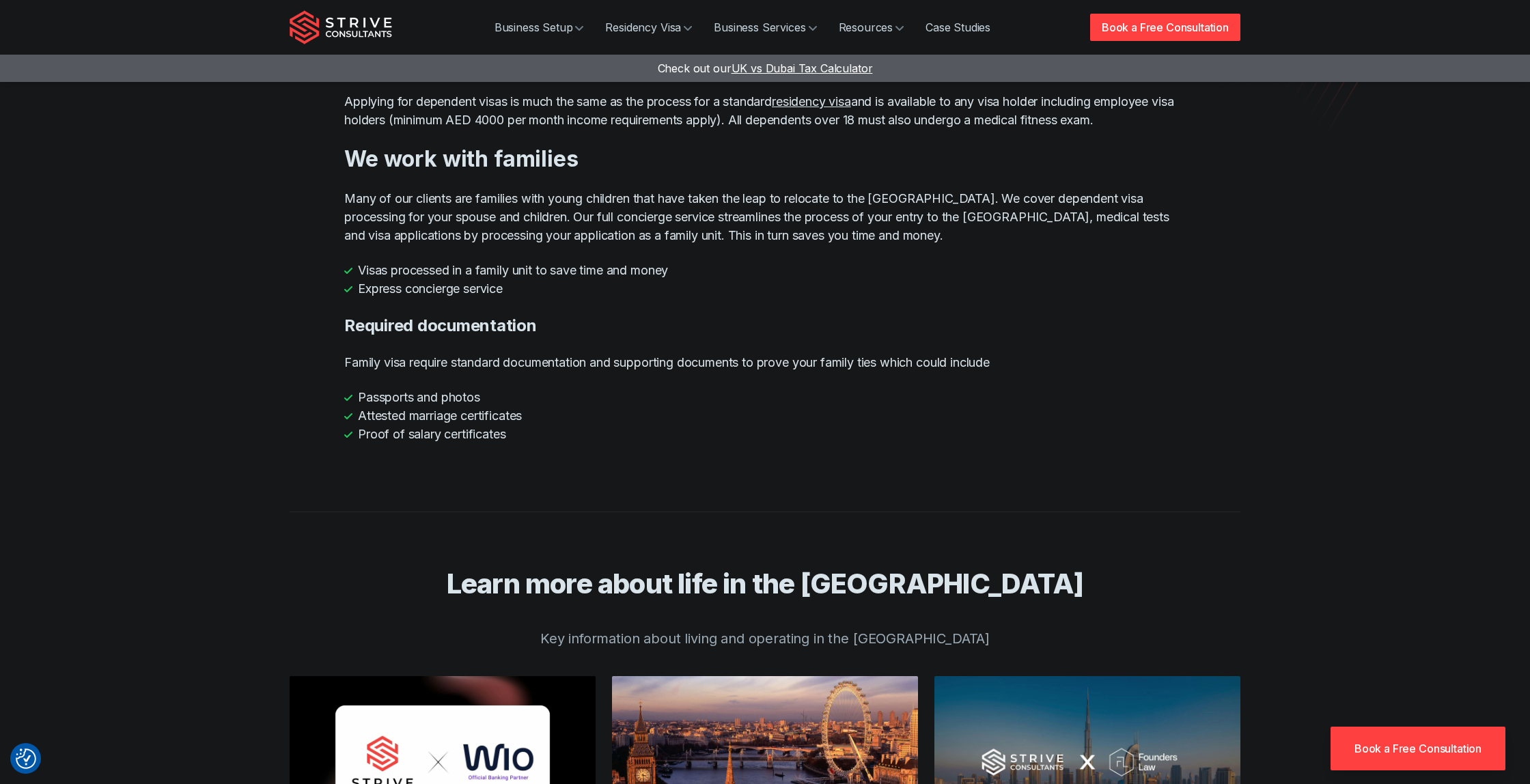
scroll to position [371, 0]
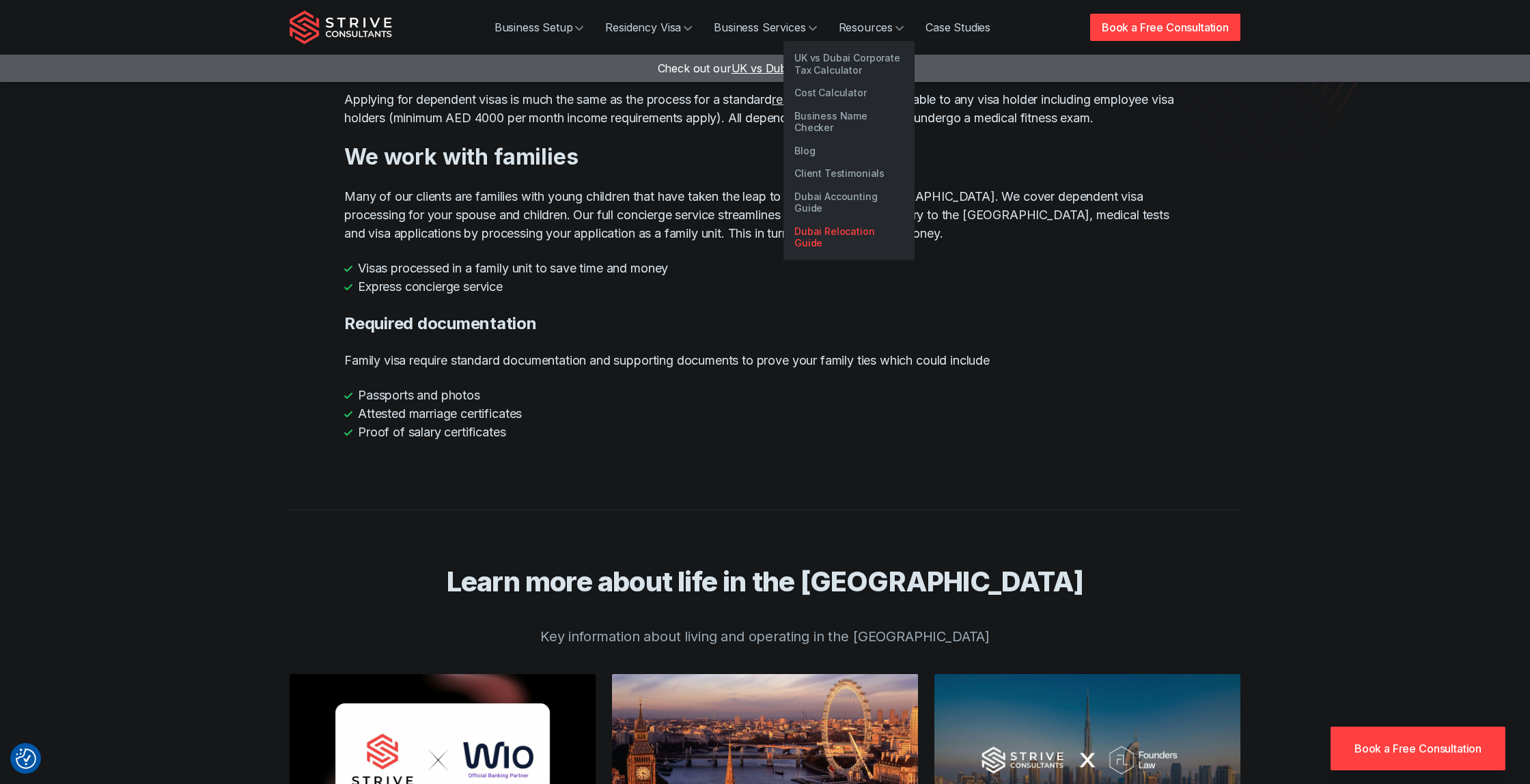
click at [879, 220] on link "Dubai Relocation Guide" at bounding box center [849, 237] width 131 height 35
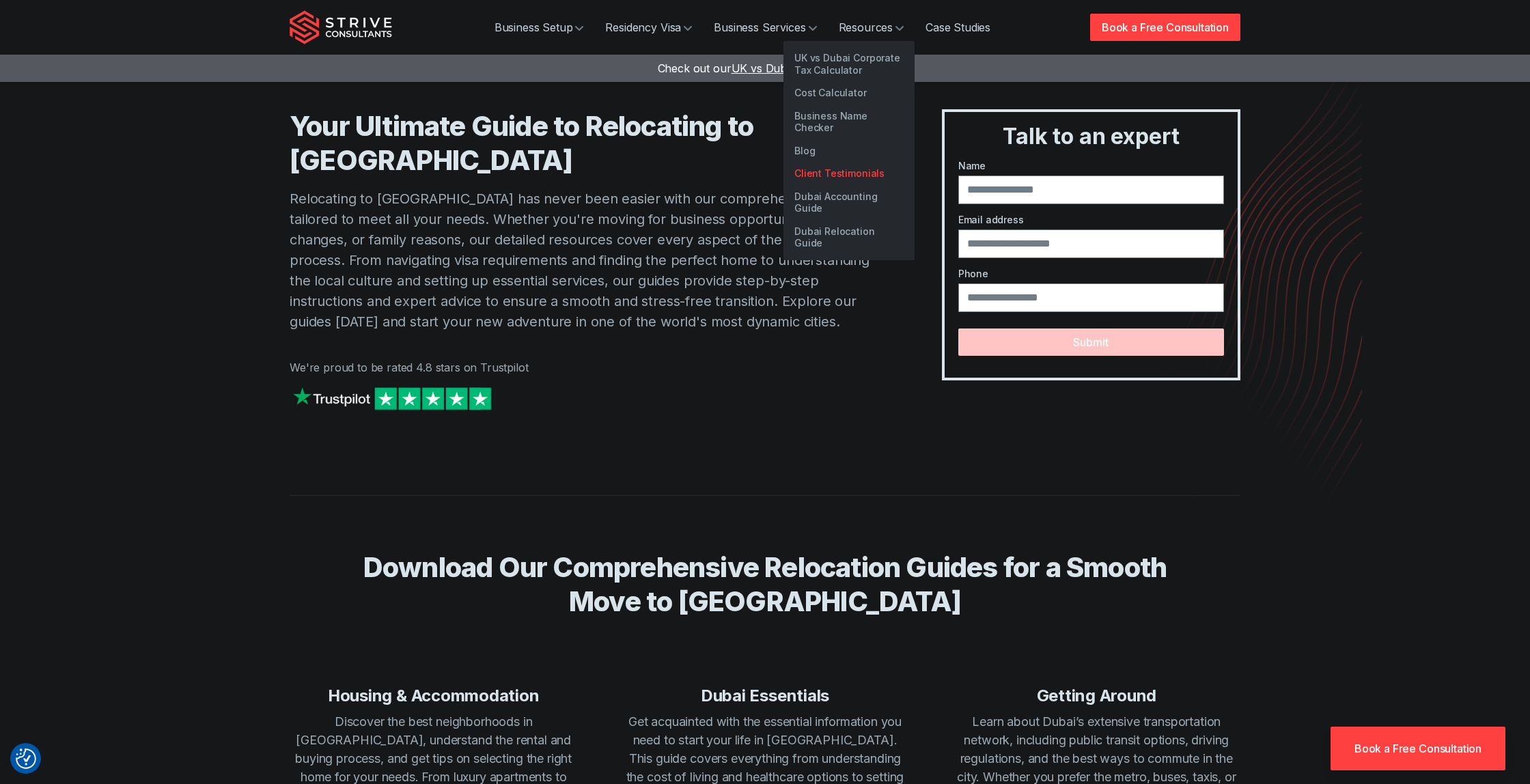
click at [842, 162] on link "Client Testimonials" at bounding box center [849, 174] width 131 height 23
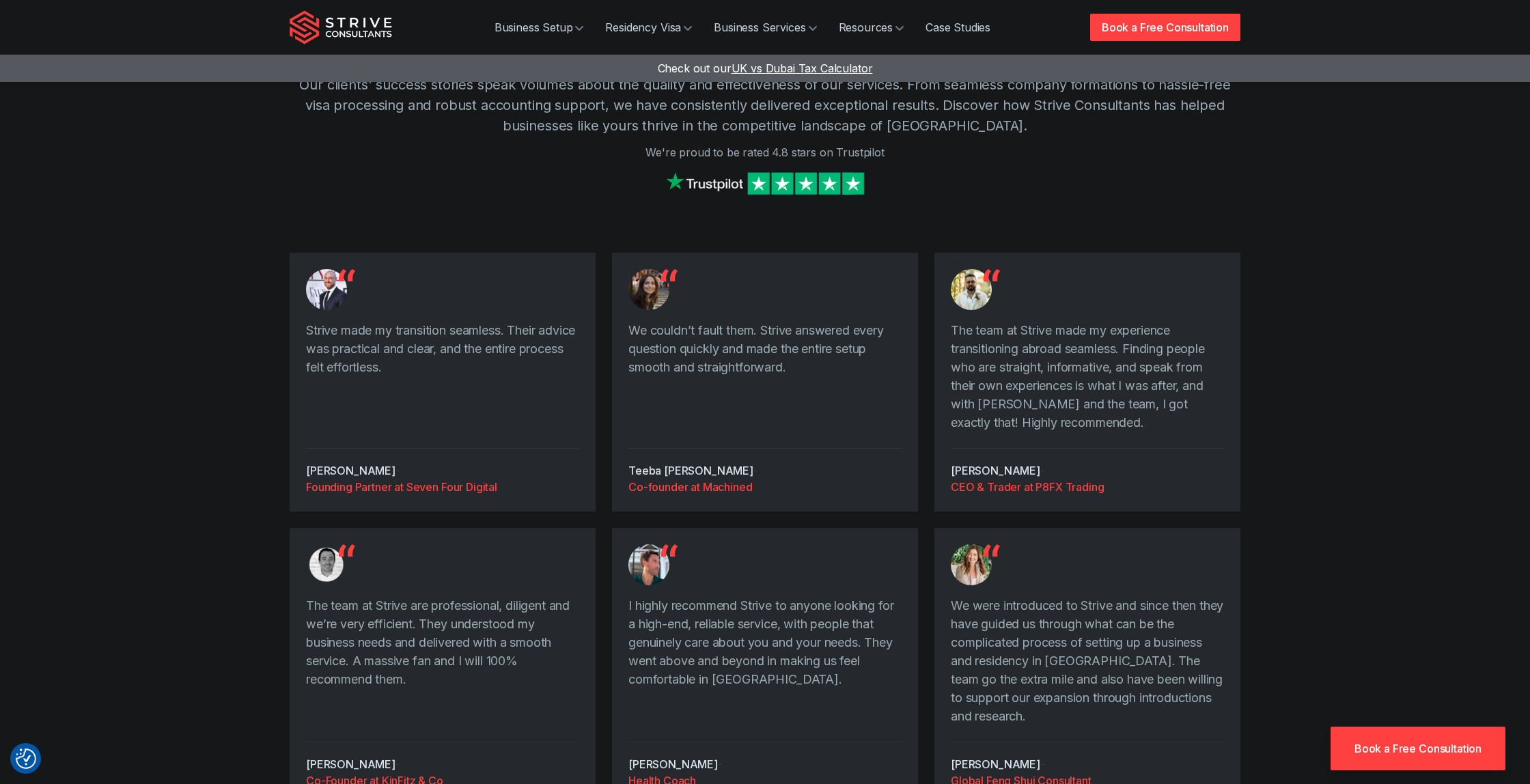
scroll to position [480, 0]
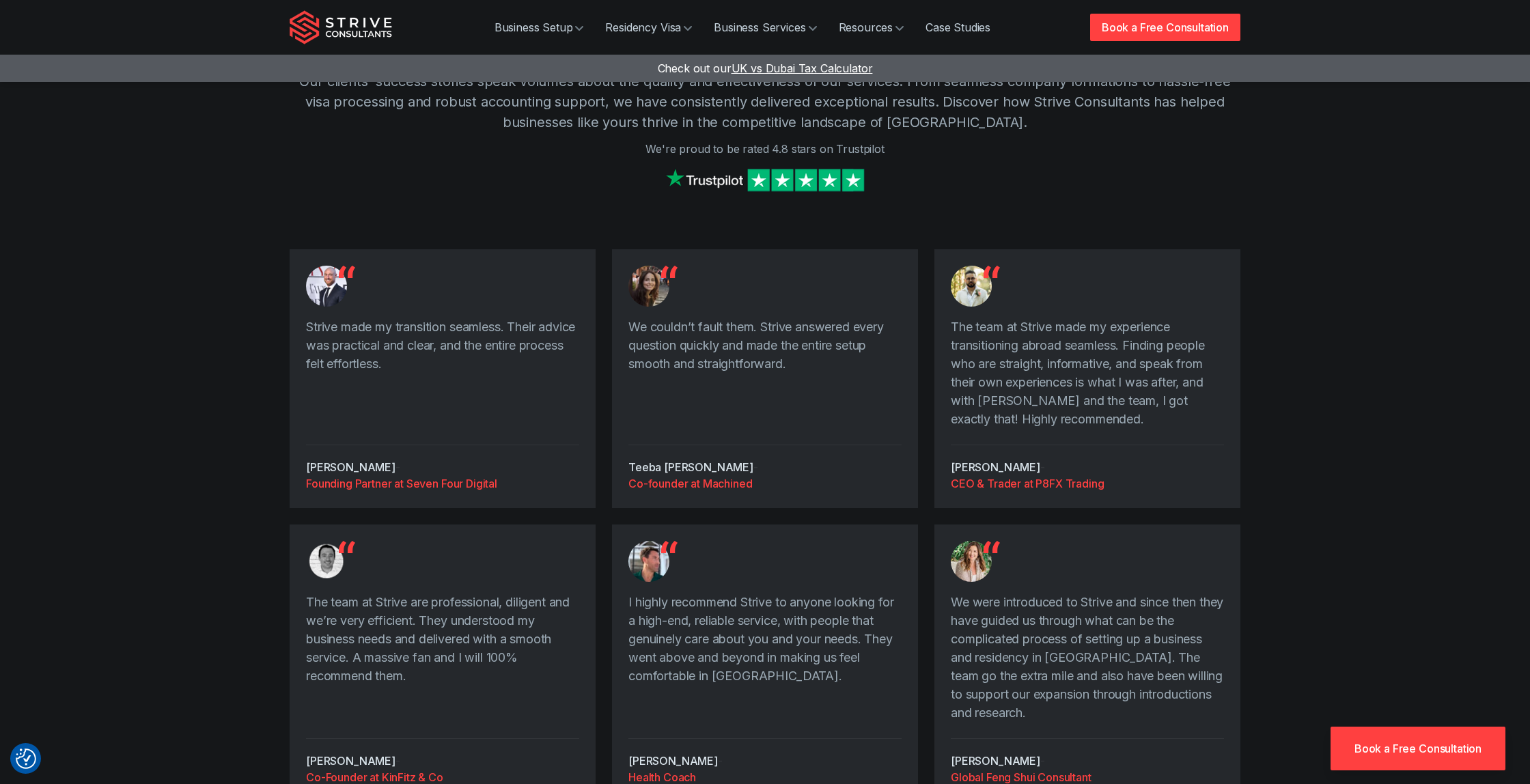
click at [348, 23] on img "Strive Consultants" at bounding box center [341, 27] width 102 height 34
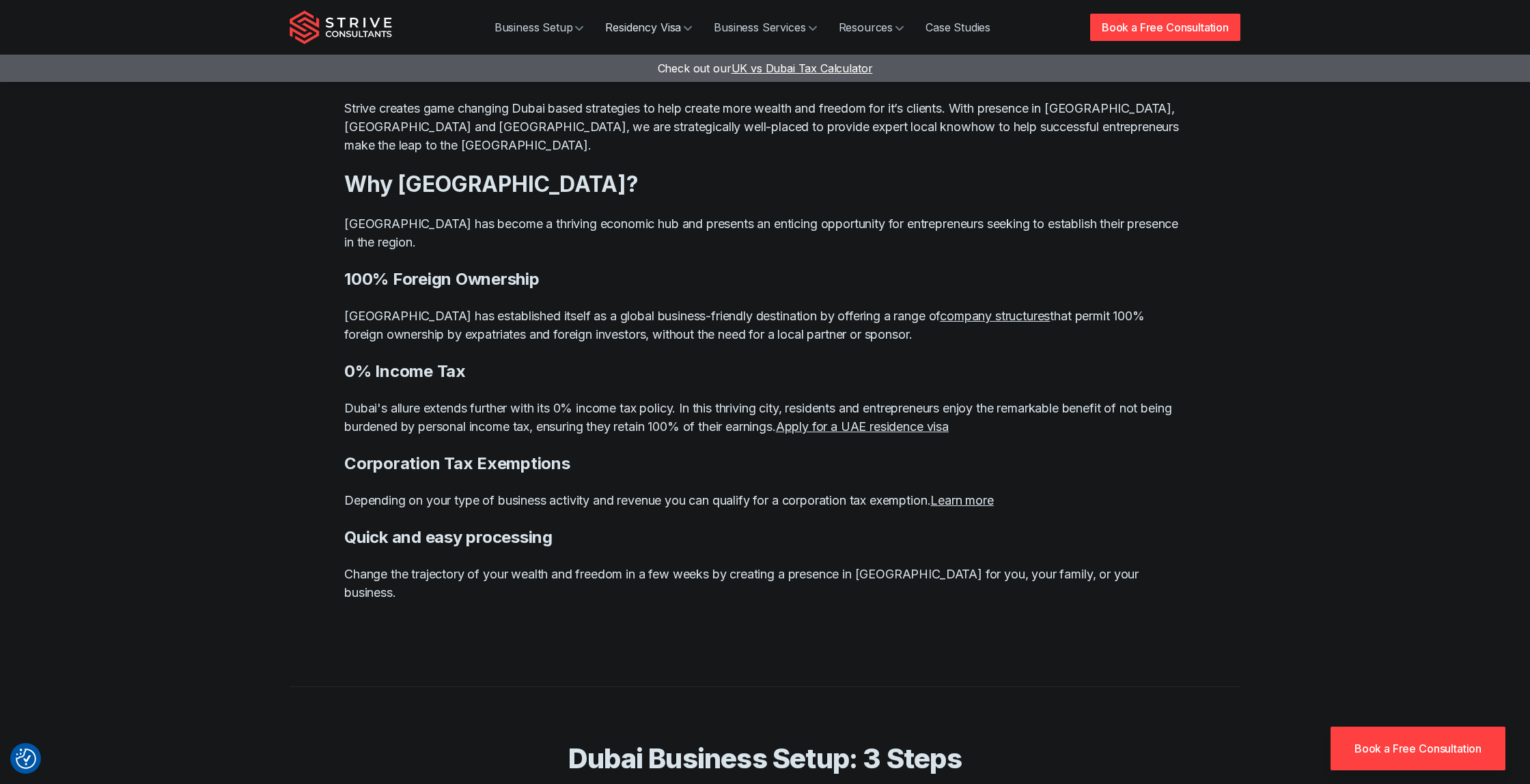
scroll to position [1031, 0]
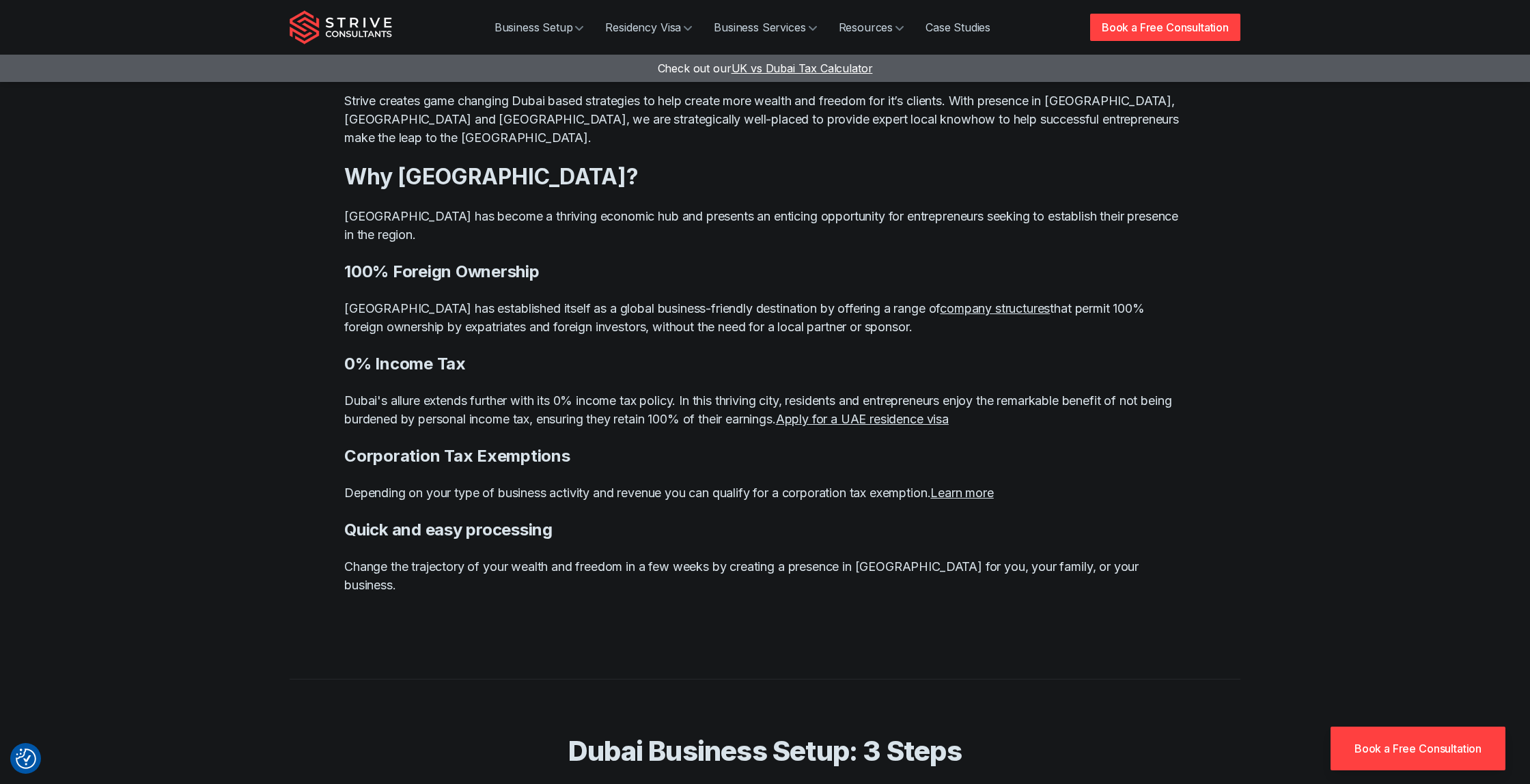
click at [352, 22] on img "Strive Consultants" at bounding box center [341, 27] width 102 height 34
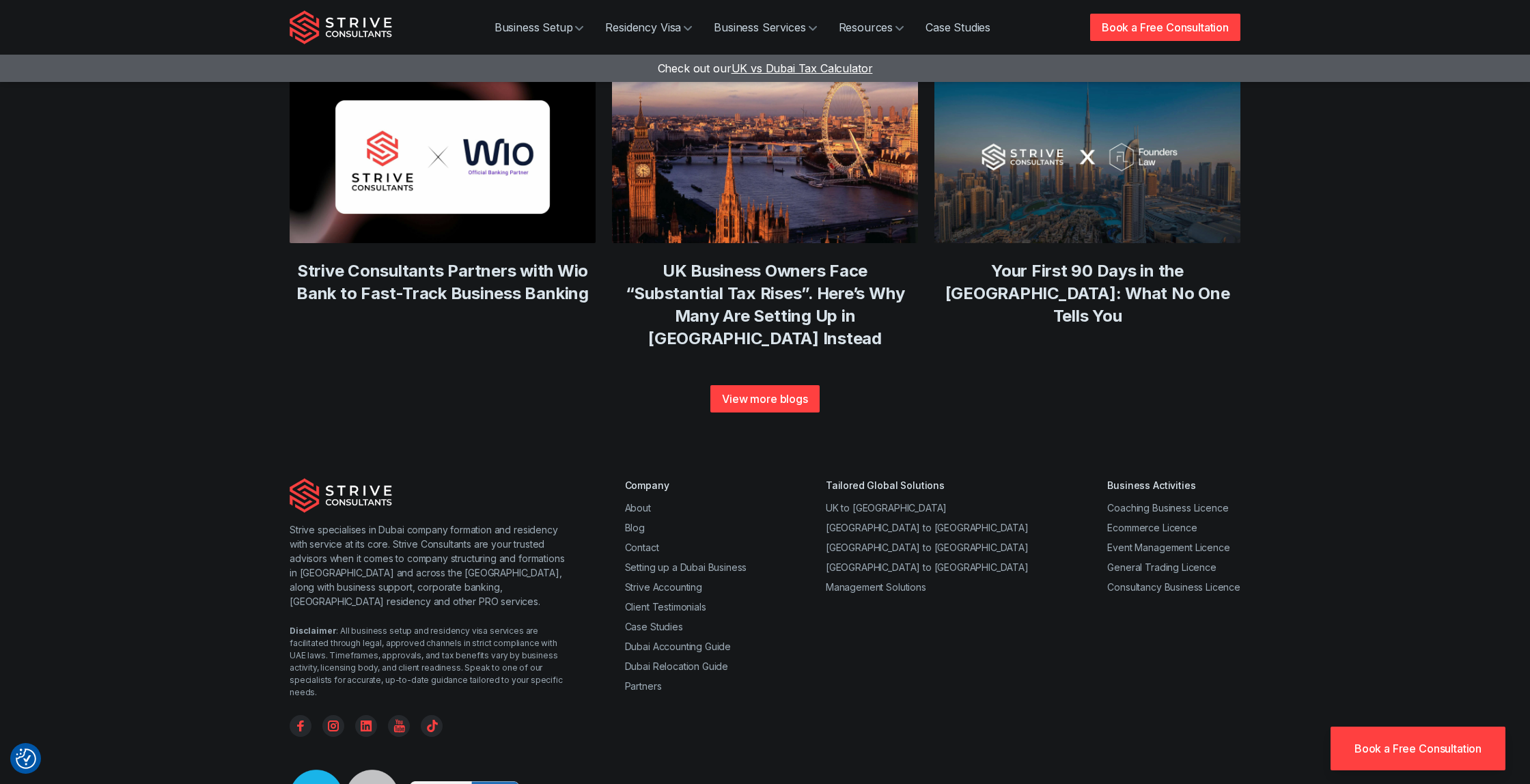
scroll to position [5087, 0]
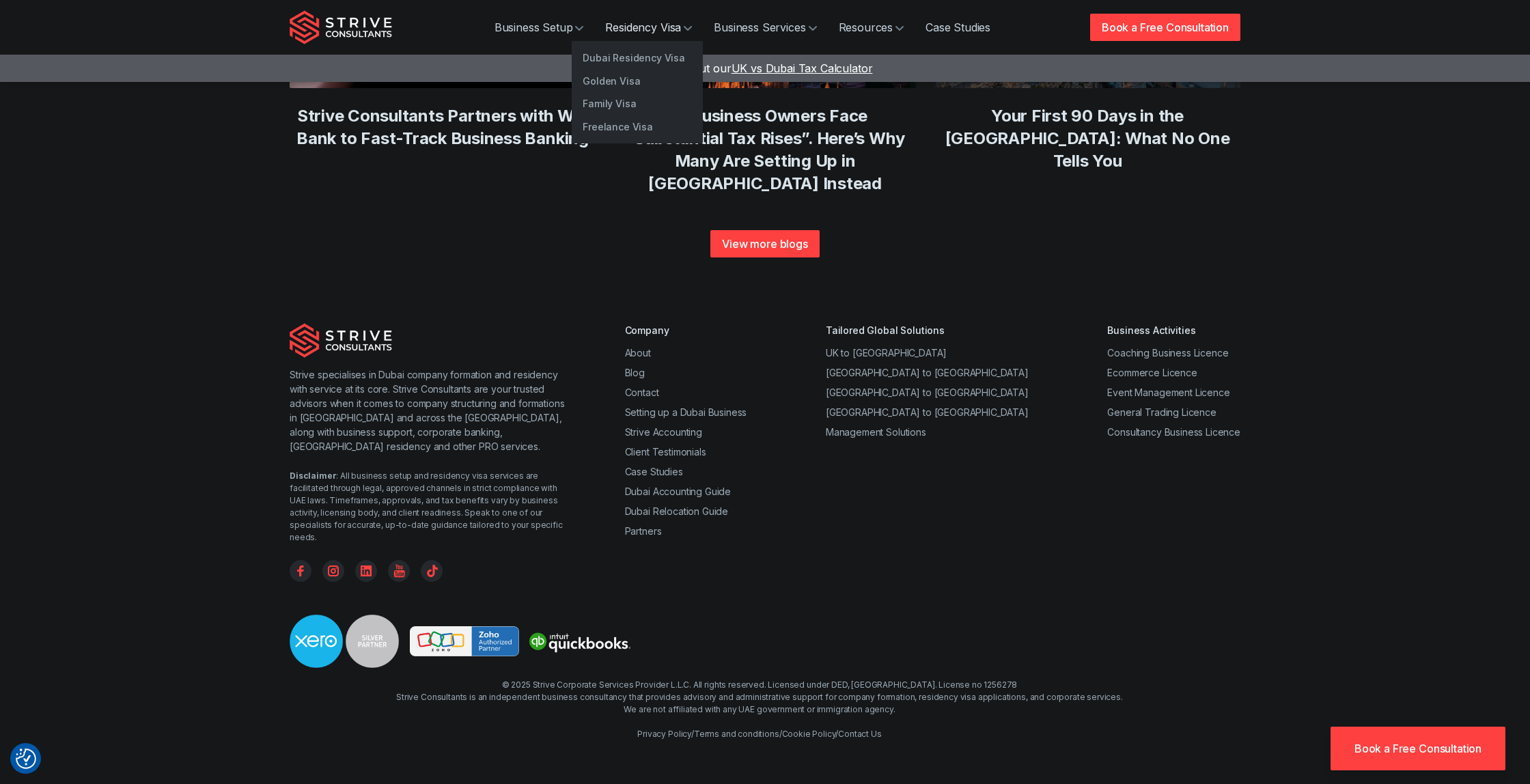
click at [638, 27] on link "Residency Visa" at bounding box center [649, 27] width 109 height 27
click at [620, 56] on link "Dubai Residency Visa" at bounding box center [638, 58] width 131 height 23
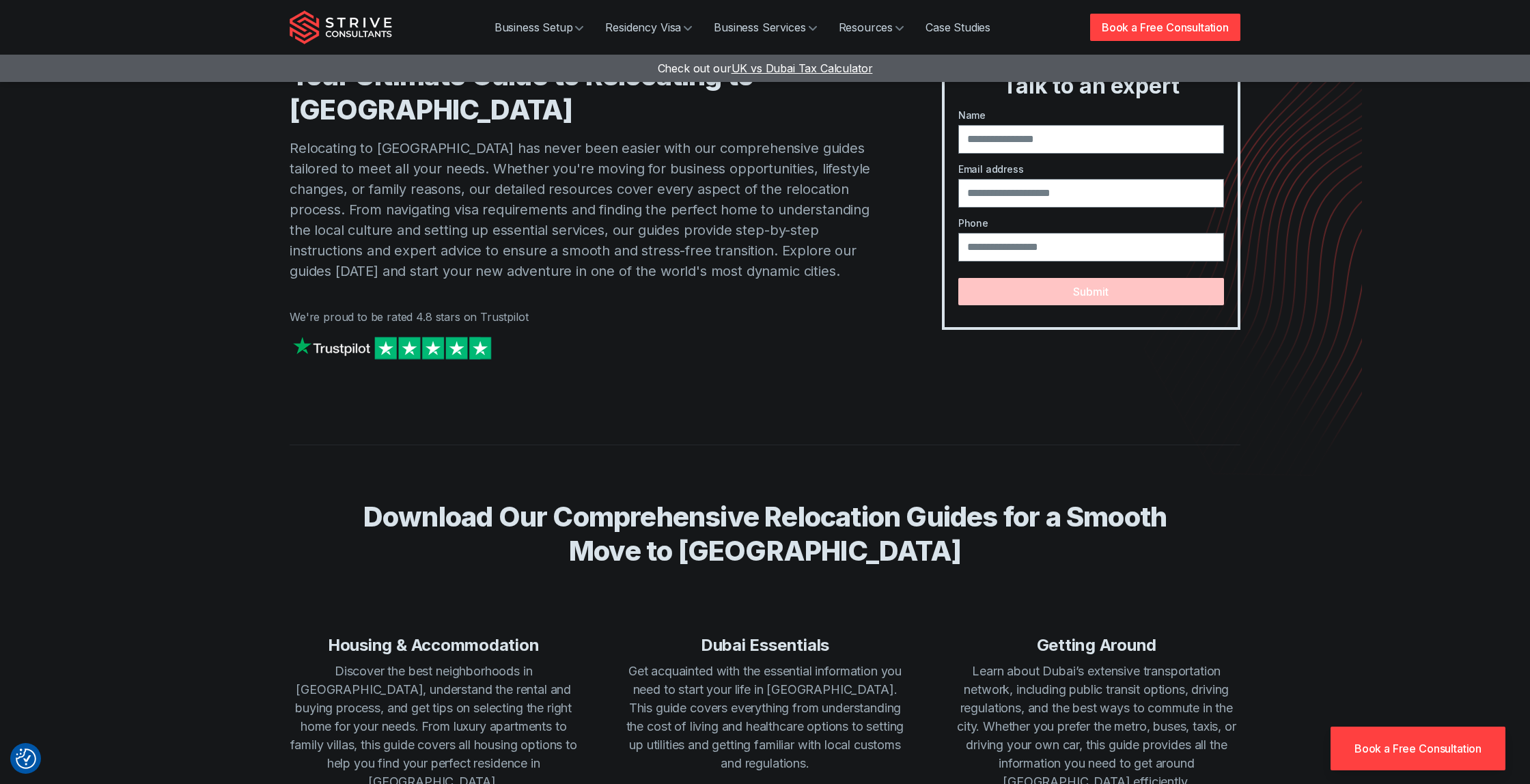
scroll to position [1, 0]
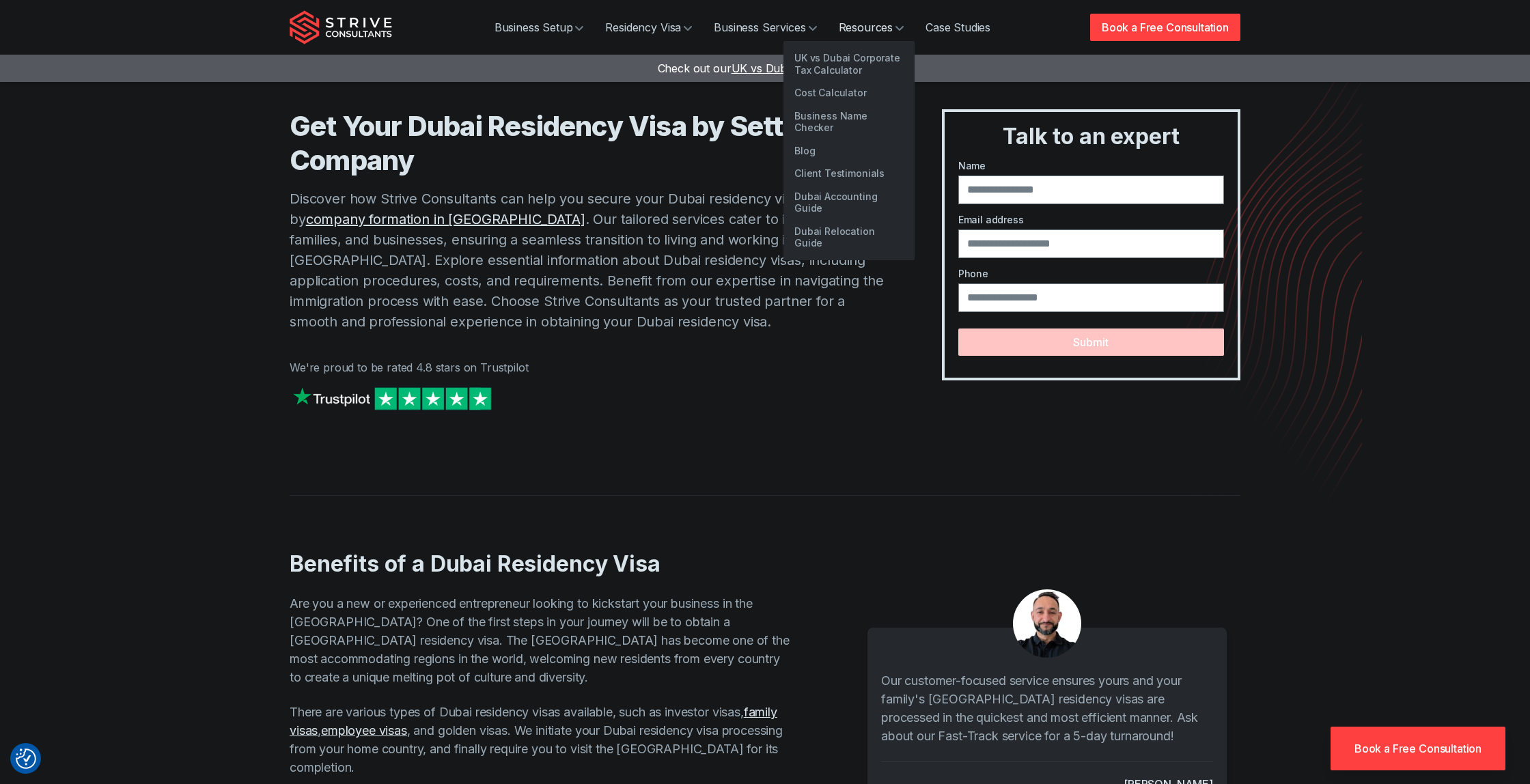
scroll to position [1, 0]
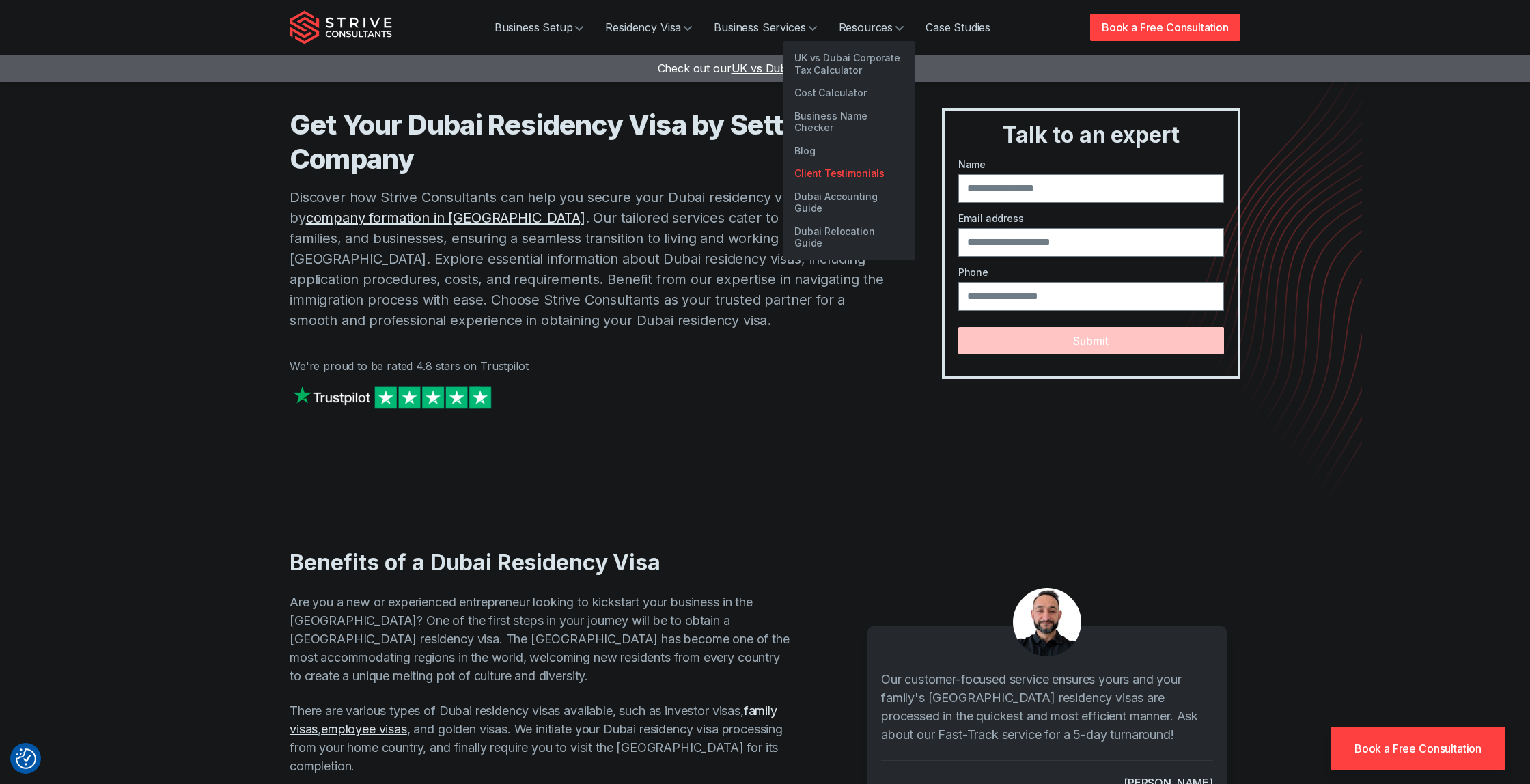
click at [853, 162] on link "Client Testimonials" at bounding box center [849, 174] width 131 height 23
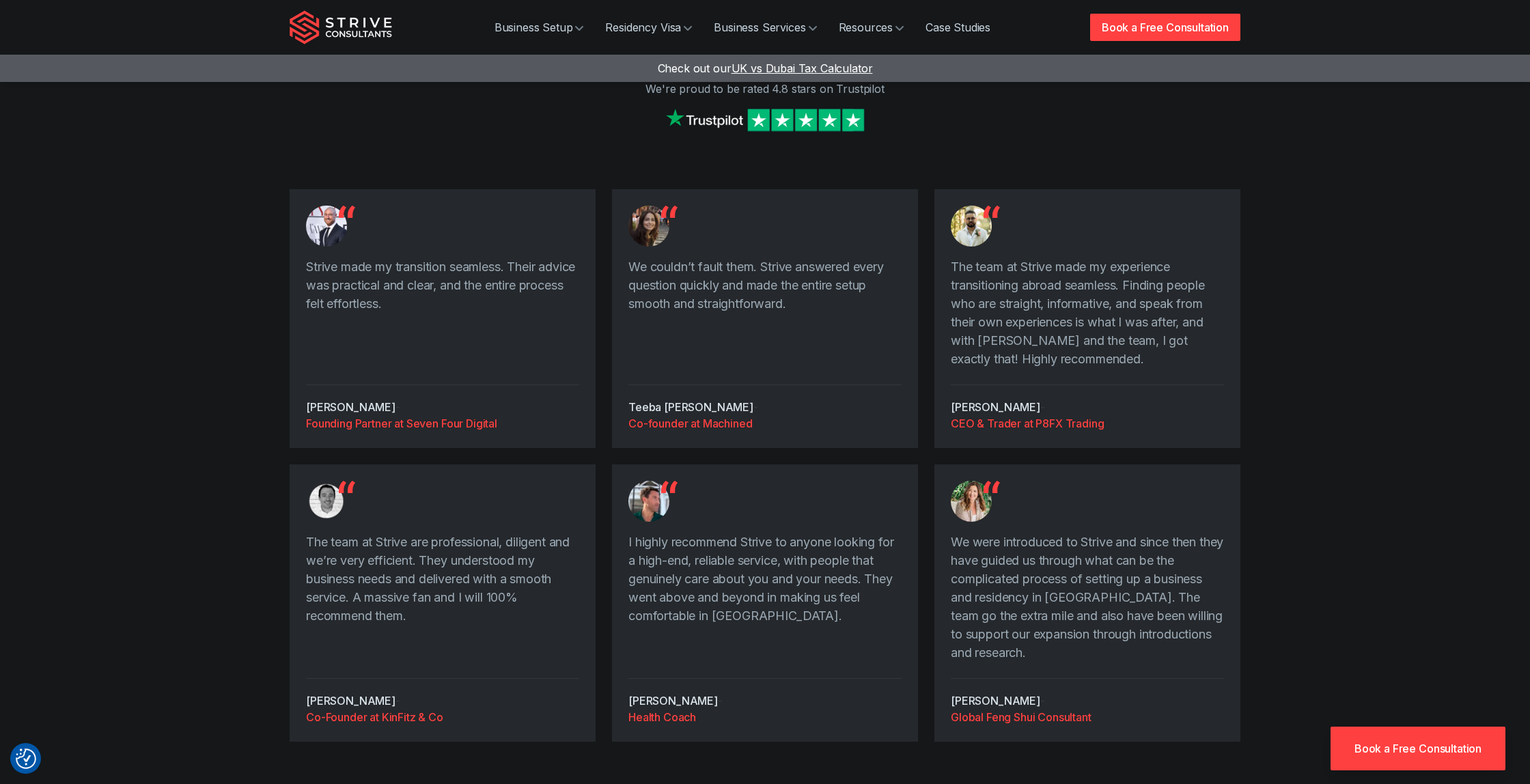
scroll to position [545, 0]
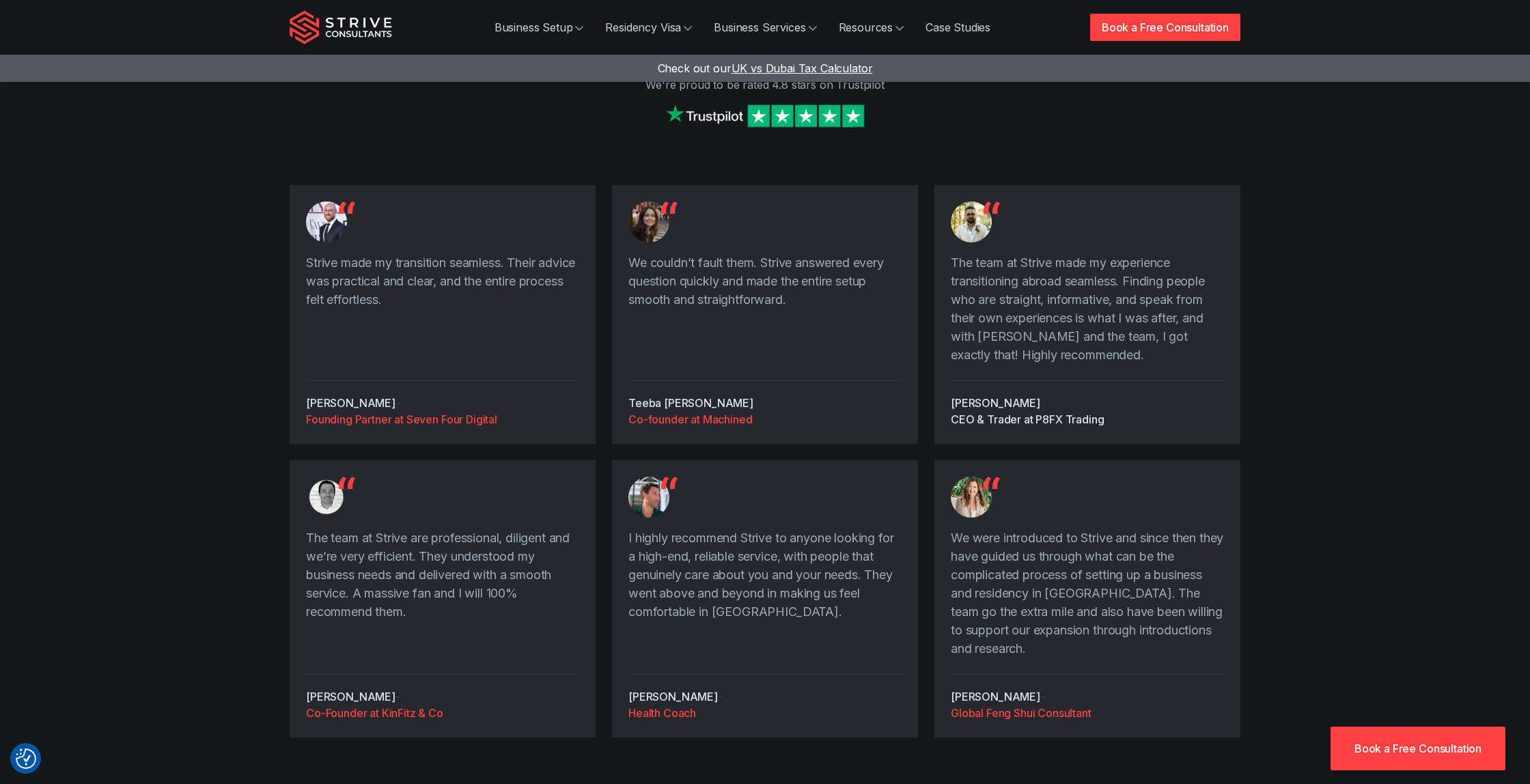
click at [1062, 415] on div "CEO & Trader at P8FX Trading" at bounding box center [1087, 419] width 273 height 16
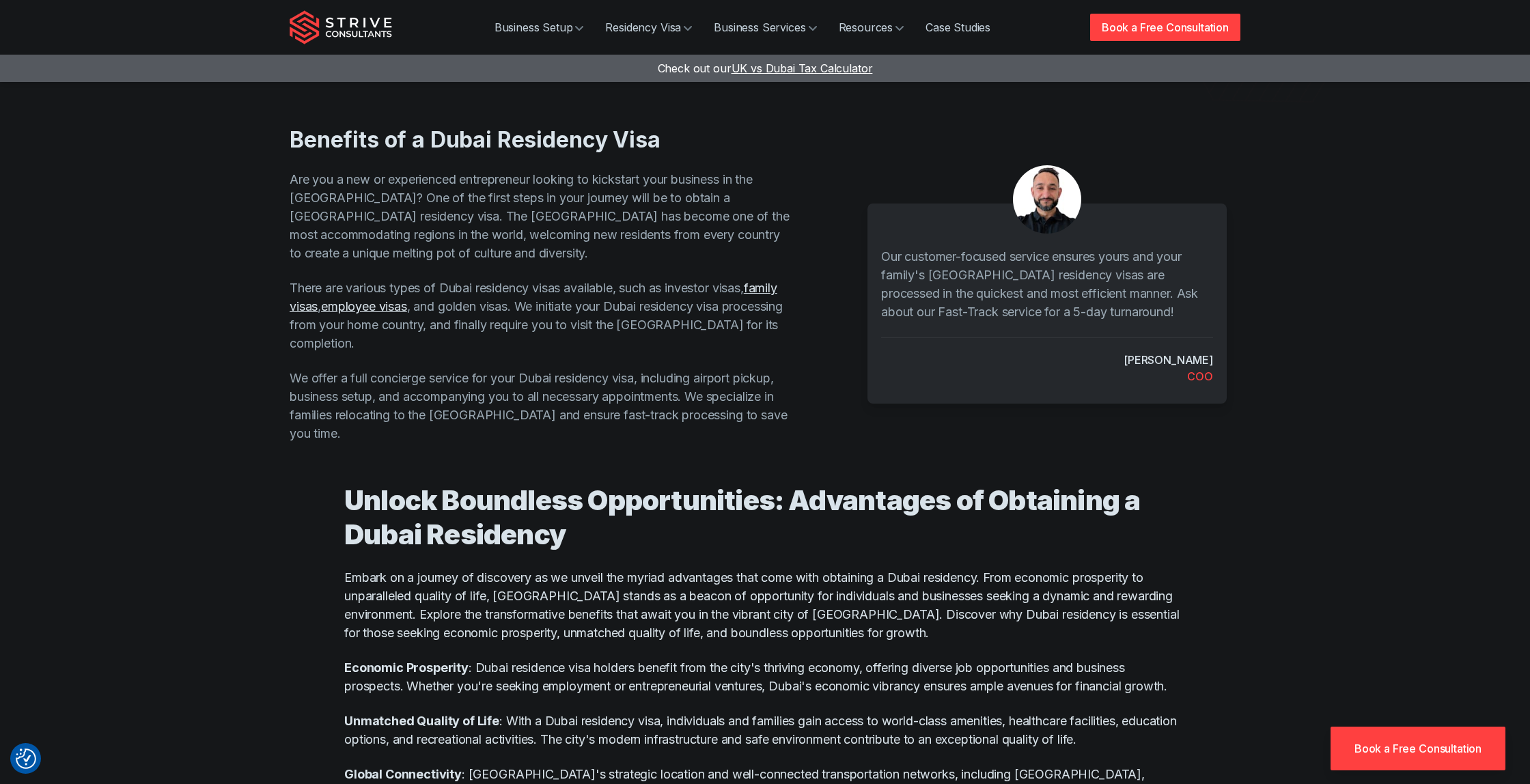
scroll to position [295, 0]
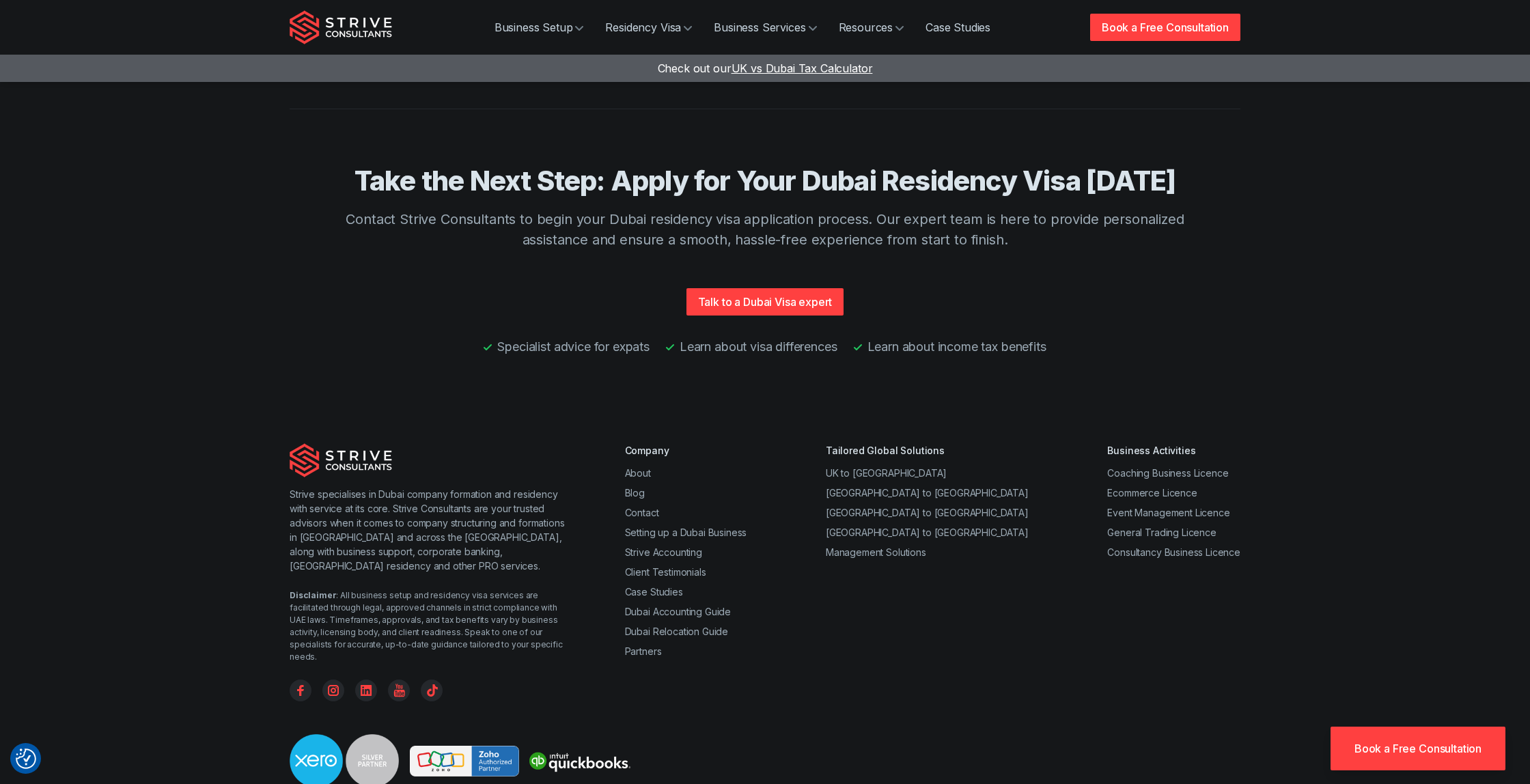
scroll to position [3384, 0]
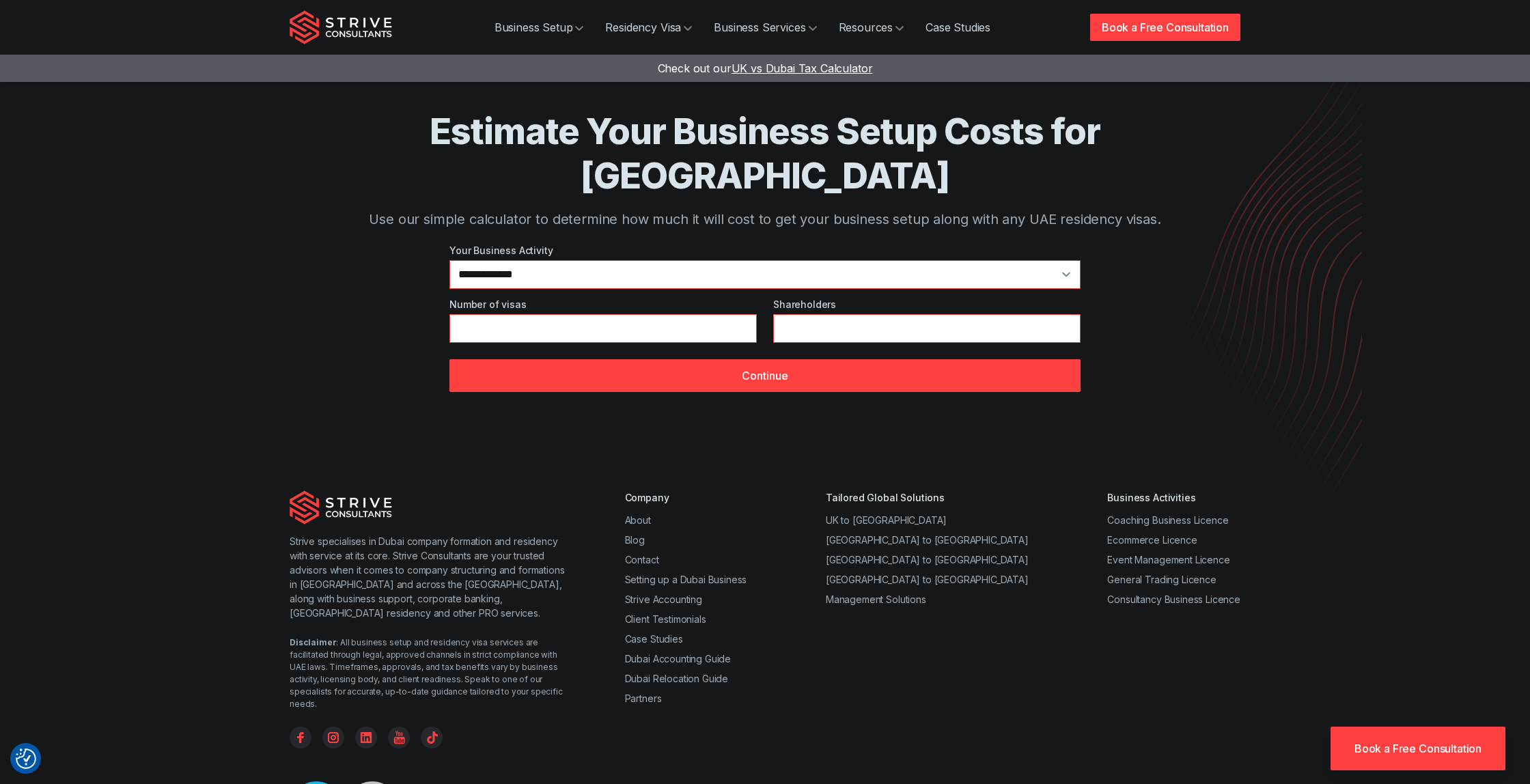
scroll to position [96, 0]
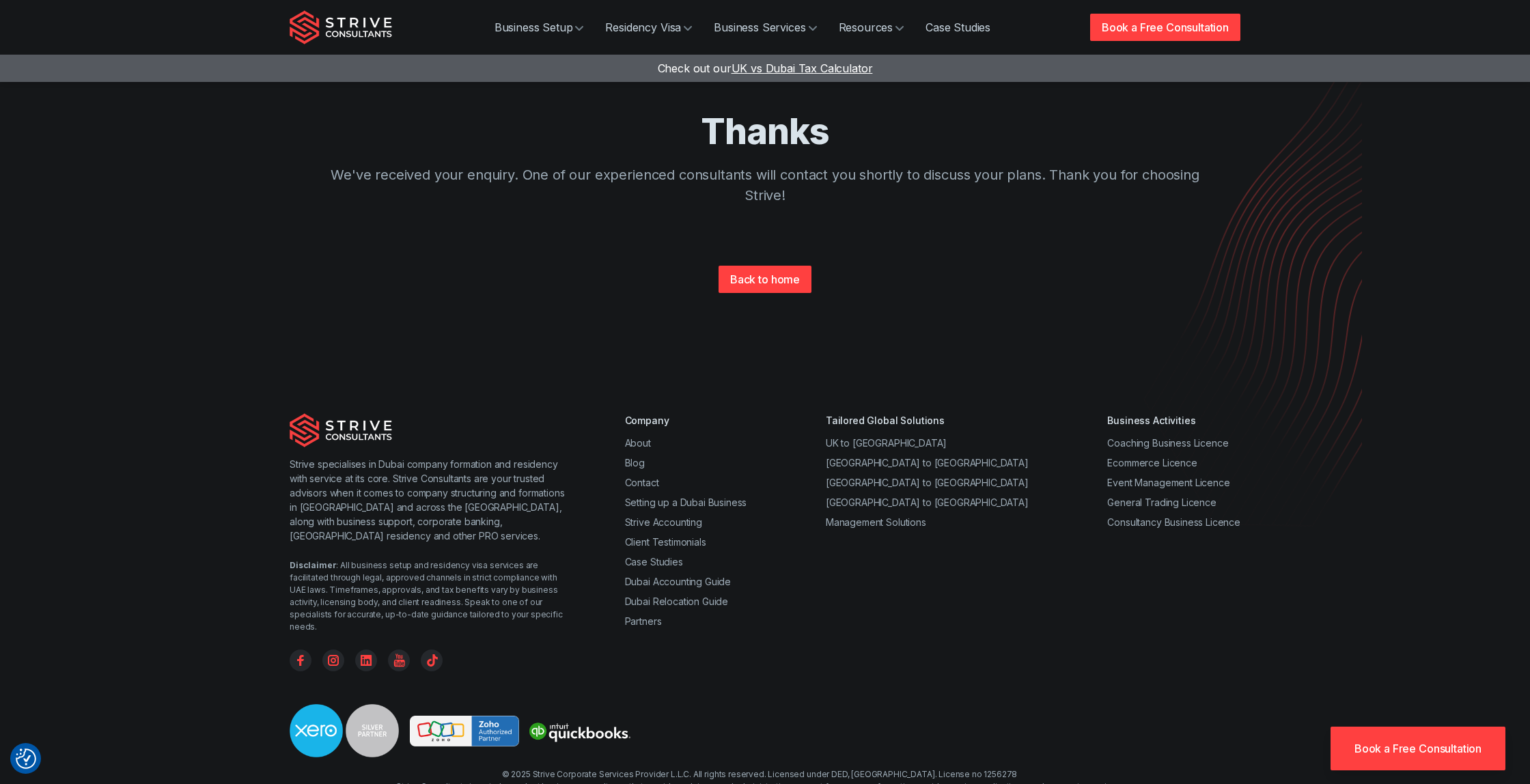
scroll to position [63, 0]
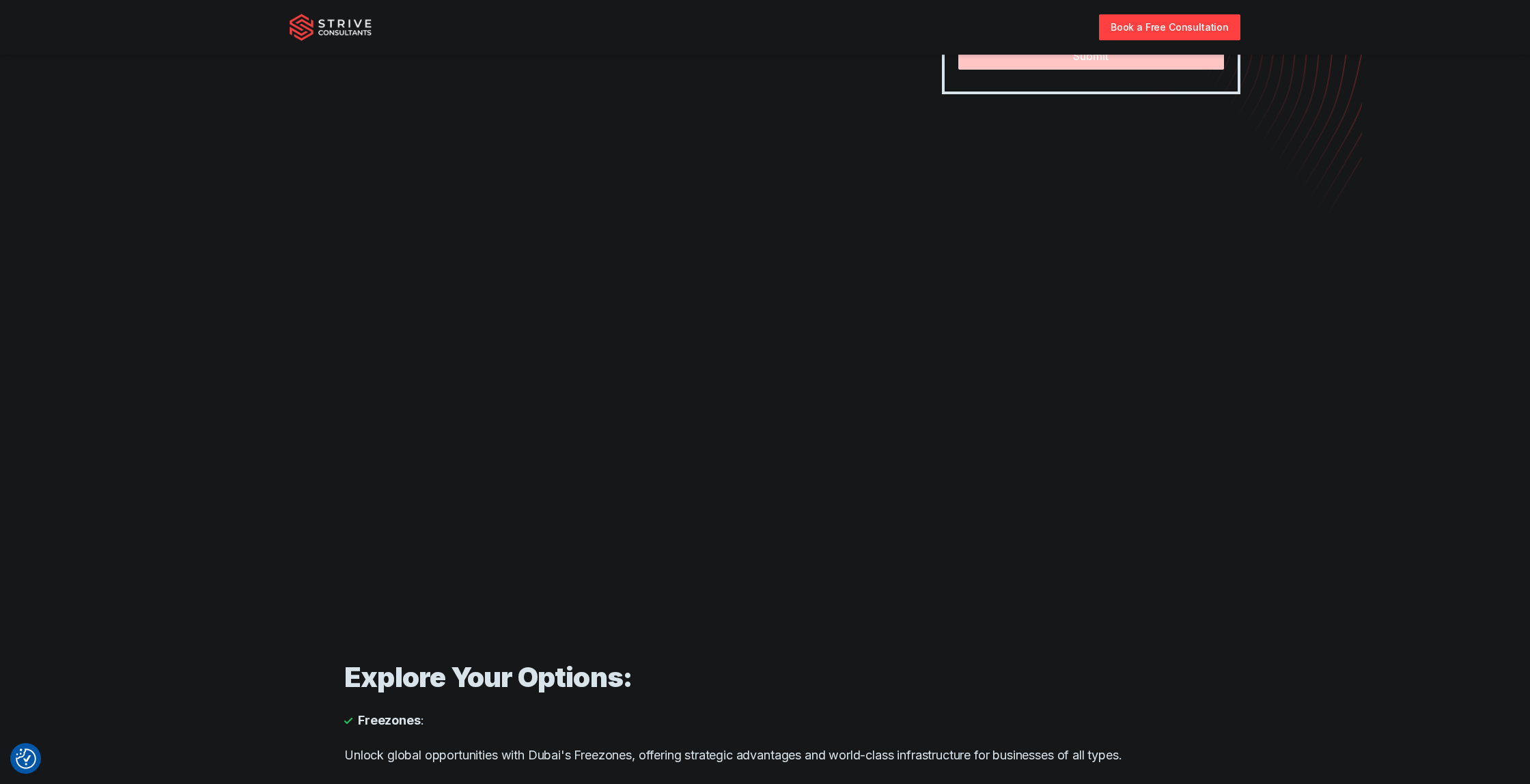
scroll to position [314, 0]
